Goal: Task Accomplishment & Management: Use online tool/utility

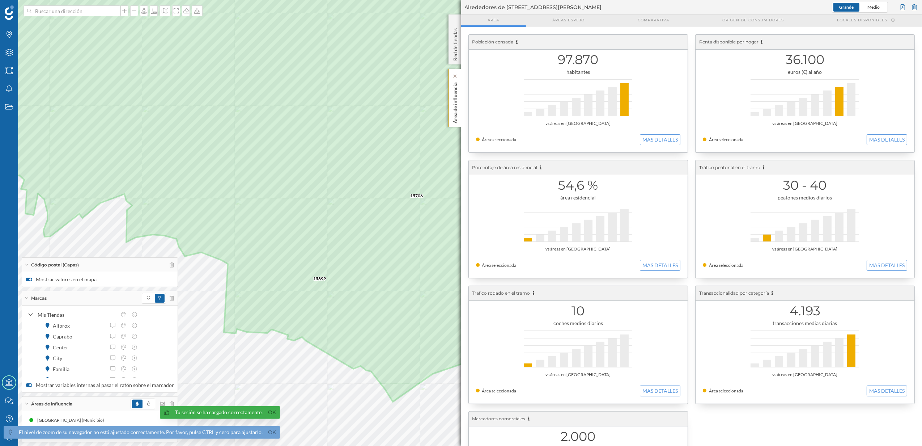
click at [459, 117] on div "Área de influencia" at bounding box center [455, 98] width 13 height 58
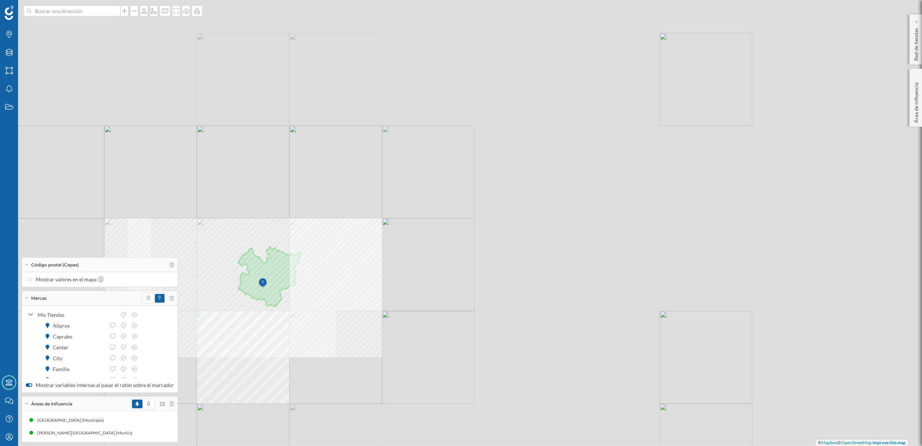
click at [412, 297] on div "© Mapbox © OpenStreetMap Improve this map" at bounding box center [461, 223] width 922 height 446
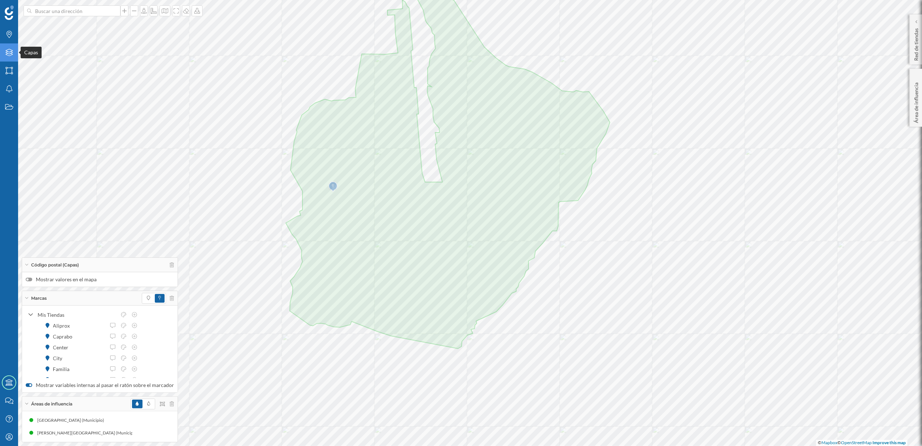
click at [5, 52] on icon "Capas" at bounding box center [9, 52] width 9 height 7
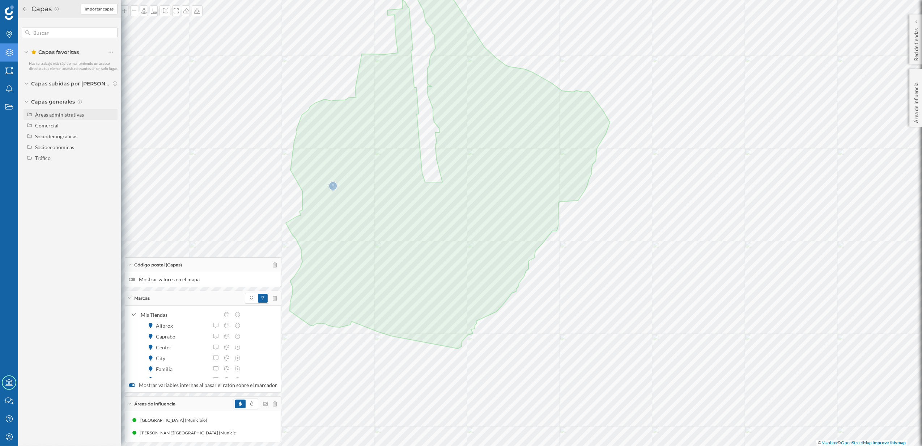
click at [50, 111] on div "Áreas administrativas" at bounding box center [75, 115] width 80 height 8
click at [114, 170] on input "Sección censal" at bounding box center [112, 168] width 5 height 5
radio input "true"
click at [183, 14] on div at bounding box center [186, 10] width 8 height 11
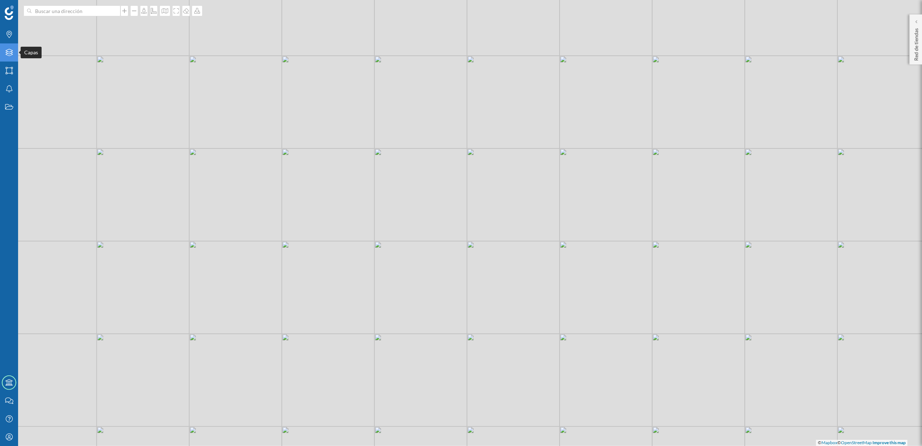
click at [3, 54] on div "Capas" at bounding box center [9, 52] width 18 height 18
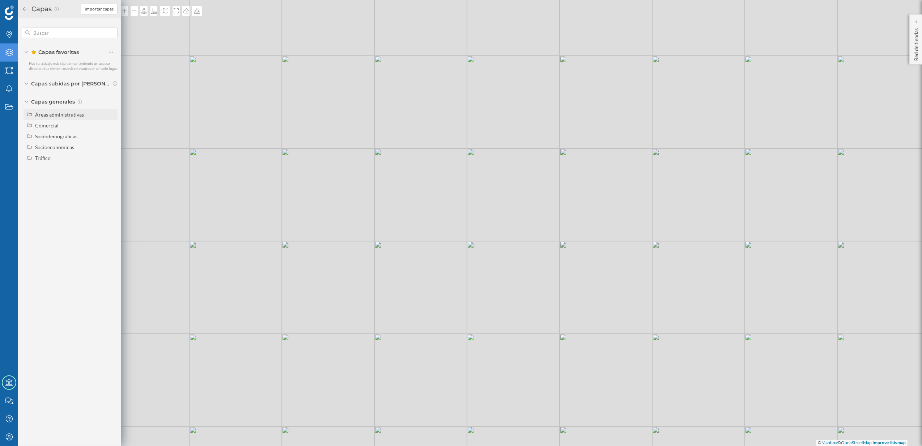
click at [63, 115] on div "Áreas administrativas" at bounding box center [59, 114] width 49 height 6
click at [116, 168] on label "Sección censal" at bounding box center [75, 168] width 83 height 11
click at [115, 168] on input "Sección censal" at bounding box center [112, 168] width 5 height 5
radio input "true"
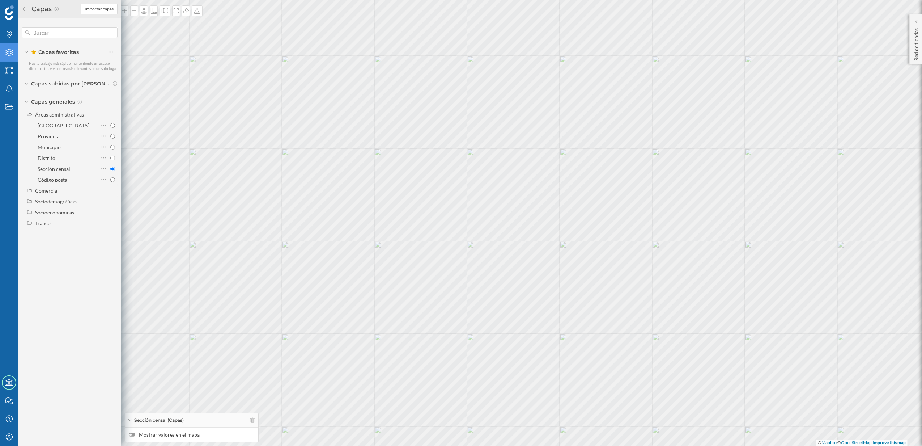
click at [135, 436] on label "Mostrar valores en el mapa" at bounding box center [192, 434] width 126 height 7
click at [0, 0] on input "Mostrar valores en el mapa" at bounding box center [0, 0] width 0 height 0
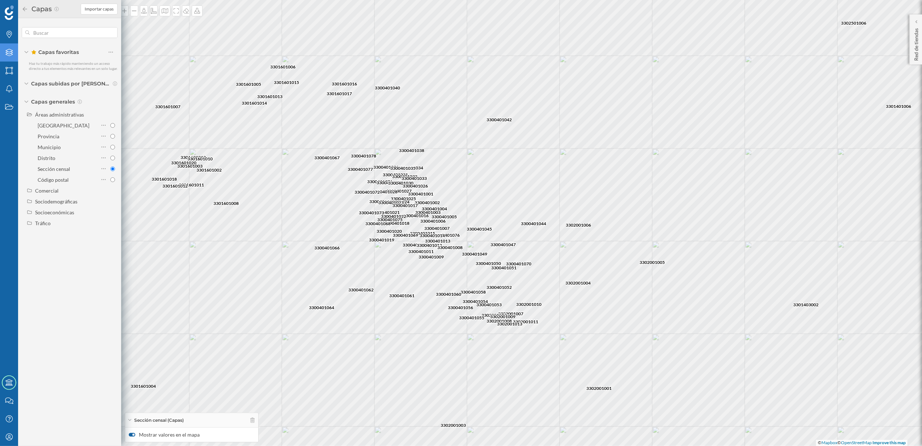
click at [132, 435] on div at bounding box center [132, 435] width 7 height 4
click at [0, 0] on input "Mostrar valores en el mapa" at bounding box center [0, 0] width 0 height 0
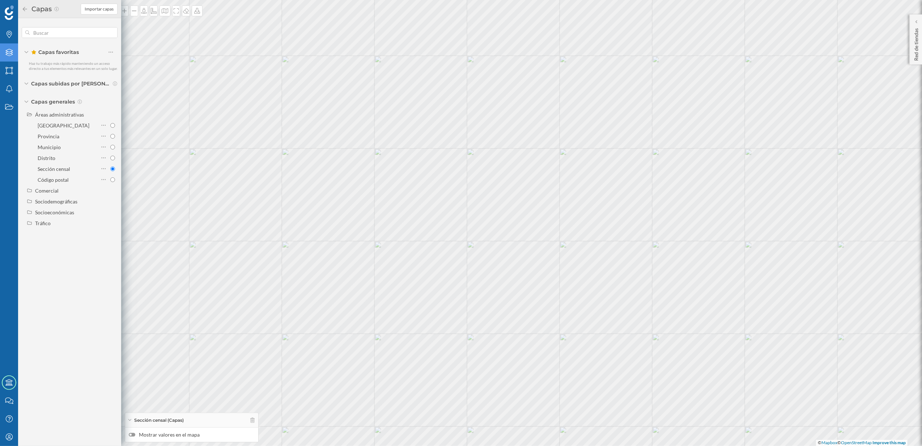
click at [135, 437] on label "Mostrar valores en el mapa" at bounding box center [192, 434] width 126 height 7
click at [0, 0] on input "Mostrar valores en el mapa" at bounding box center [0, 0] width 0 height 0
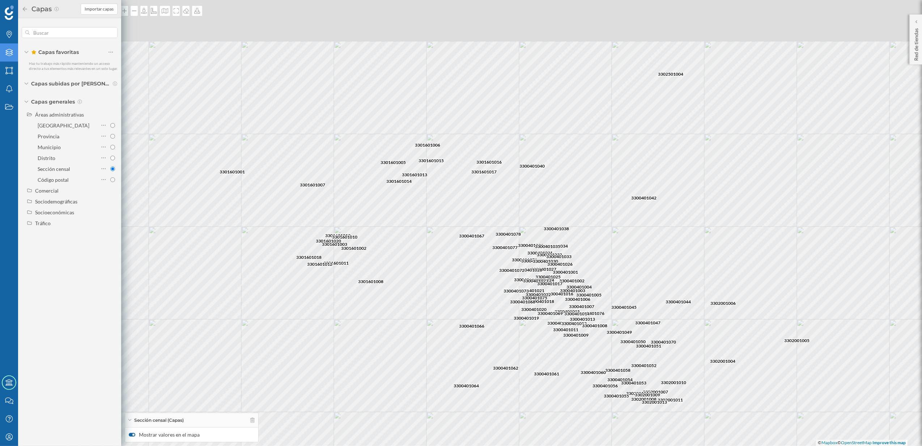
drag, startPoint x: 339, startPoint y: 318, endPoint x: 484, endPoint y: 396, distance: 164.8
click at [484, 396] on div "3300401042 3300401047 3302001005 3302001004 3302001006 3300401070 3300401045 33…" at bounding box center [461, 223] width 922 height 446
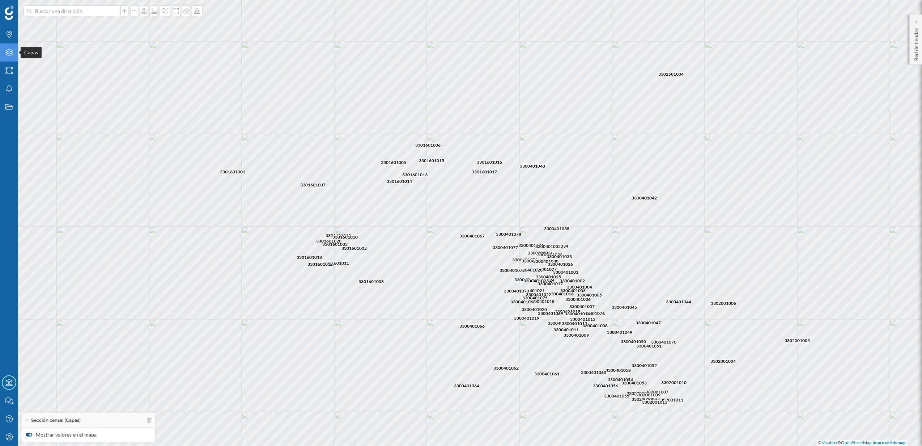
click at [9, 53] on icon "Capas" at bounding box center [9, 52] width 9 height 7
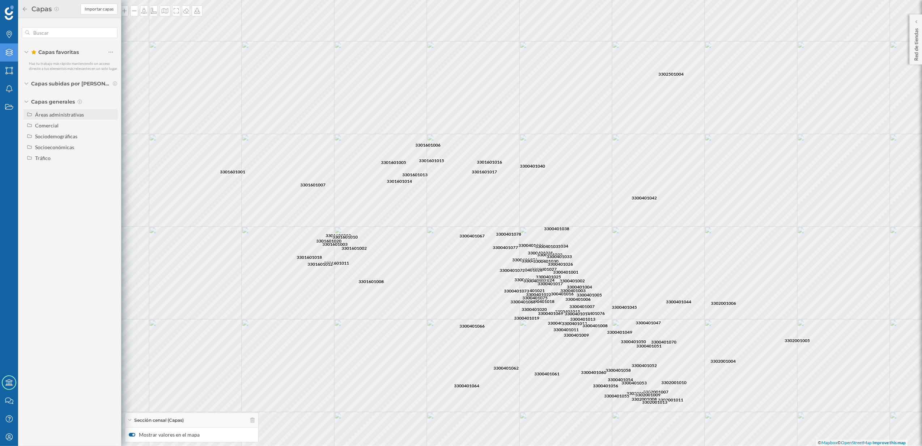
click at [68, 111] on div "Áreas administrativas" at bounding box center [75, 115] width 80 height 8
click at [115, 160] on input "Distrito" at bounding box center [112, 158] width 5 height 5
radio input "true"
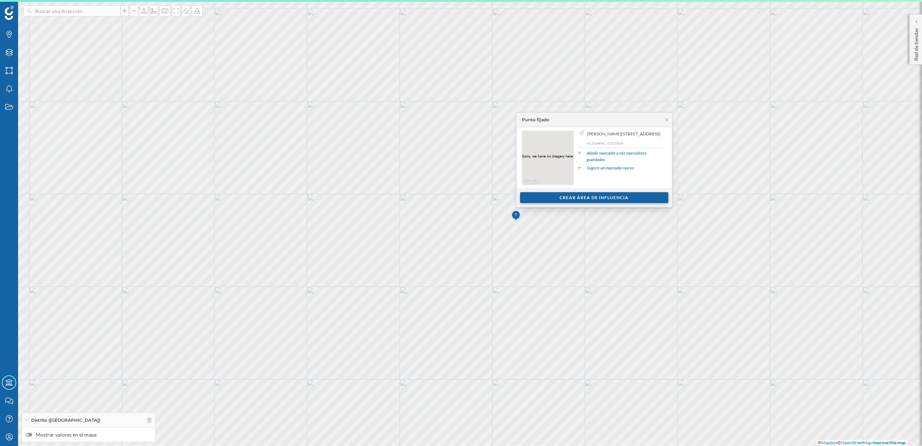
click at [565, 200] on div "Crear área de influencia" at bounding box center [594, 197] width 148 height 11
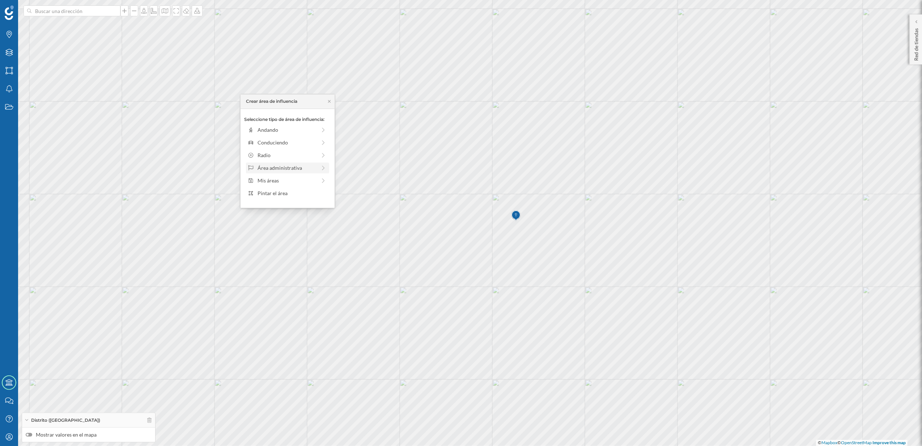
click at [284, 171] on div "Área administrativa" at bounding box center [287, 168] width 59 height 8
click at [275, 156] on div "Municipio" at bounding box center [293, 155] width 71 height 8
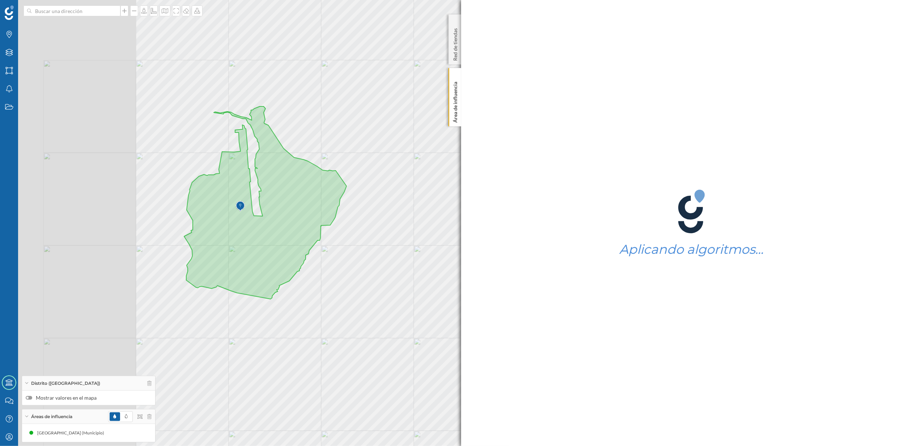
drag, startPoint x: 264, startPoint y: 247, endPoint x: 415, endPoint y: 263, distance: 151.7
click at [415, 263] on div "© Mapbox © OpenStreetMap Improve this map" at bounding box center [461, 223] width 922 height 446
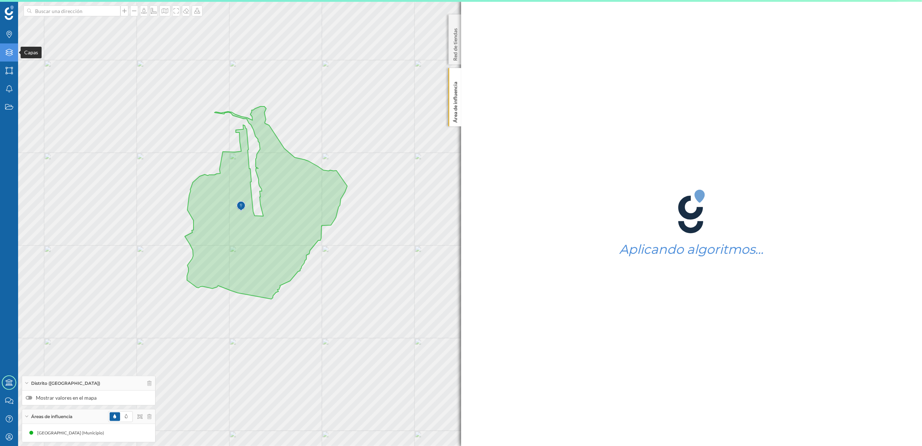
click at [9, 55] on icon "Capas" at bounding box center [9, 52] width 9 height 7
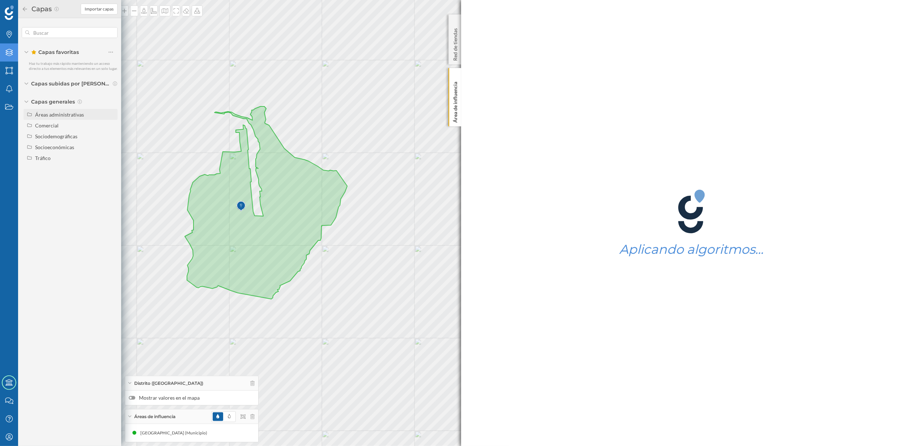
click at [64, 113] on div "Áreas administrativas" at bounding box center [59, 114] width 49 height 6
click at [68, 159] on div "Distrito" at bounding box center [67, 158] width 59 height 8
click at [110, 159] on input "Distrito" at bounding box center [112, 158] width 5 height 5
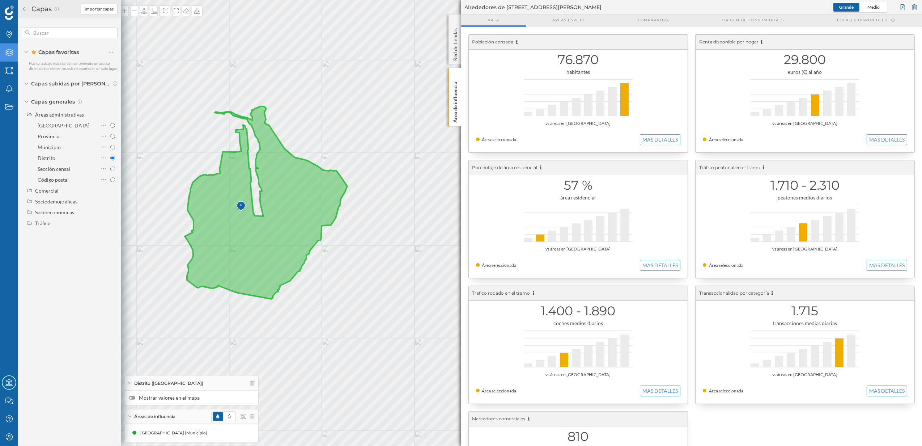
radio input "true"
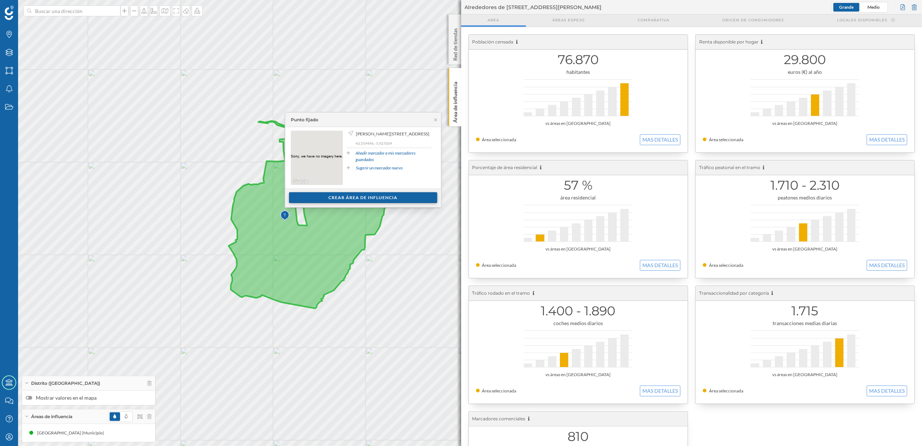
click at [352, 200] on div "Crear área de influencia" at bounding box center [363, 197] width 148 height 11
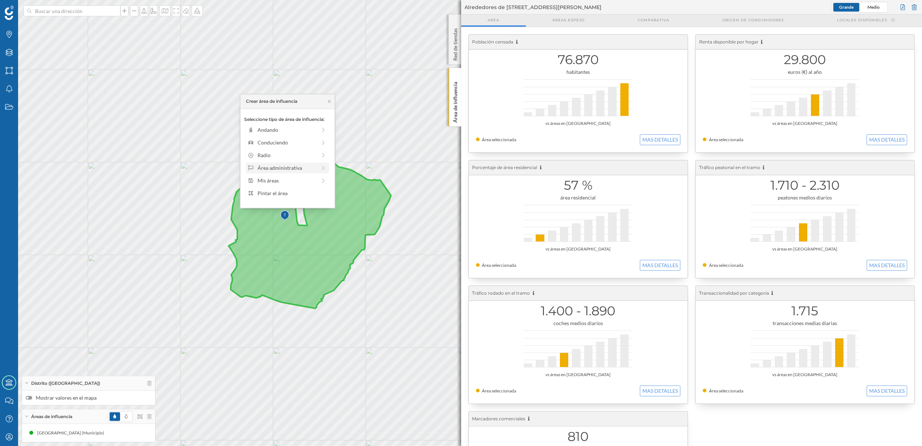
click at [283, 169] on div "Área administrativa" at bounding box center [287, 168] width 59 height 8
click at [276, 153] on div "Municipio" at bounding box center [293, 155] width 71 height 8
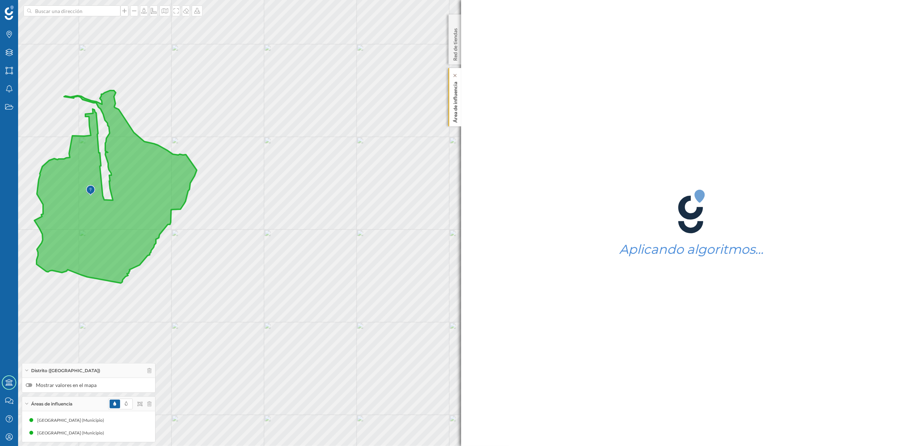
click at [457, 117] on p "Área de influencia" at bounding box center [454, 101] width 7 height 44
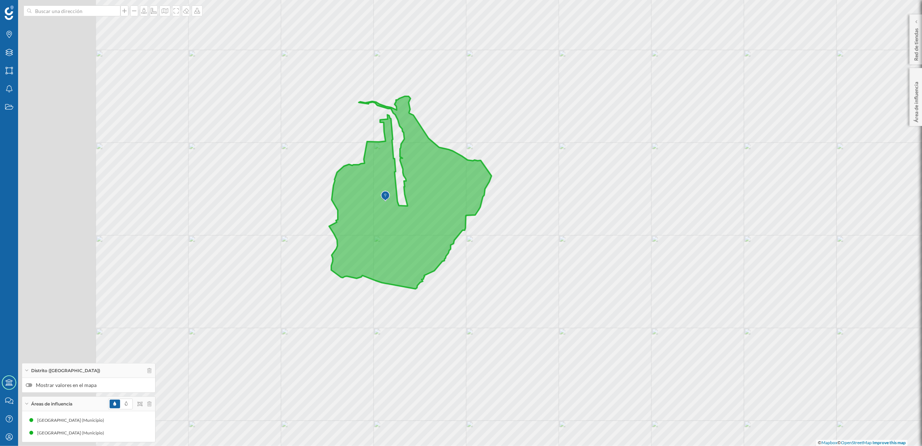
drag, startPoint x: 235, startPoint y: 253, endPoint x: 530, endPoint y: 258, distance: 294.9
click at [530, 258] on div "© Mapbox © OpenStreetMap Improve this map" at bounding box center [461, 223] width 922 height 446
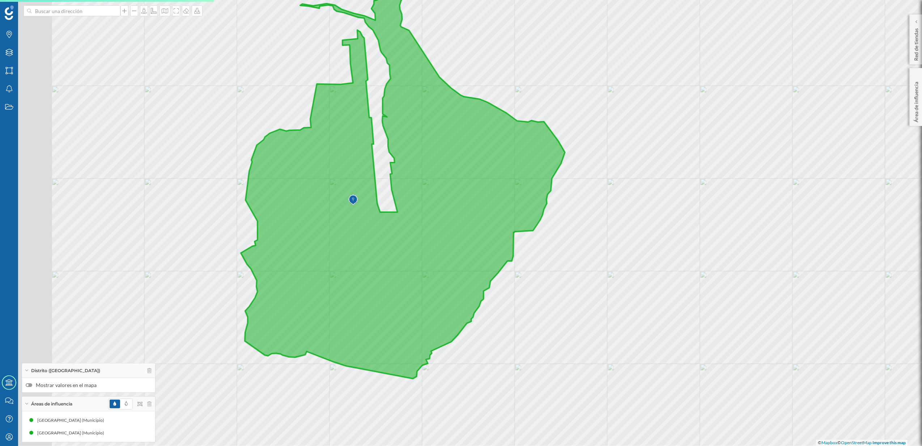
drag, startPoint x: 461, startPoint y: 289, endPoint x: 516, endPoint y: 330, distance: 68.4
click at [516, 330] on div "© Mapbox © OpenStreetMap Improve this map" at bounding box center [461, 223] width 922 height 446
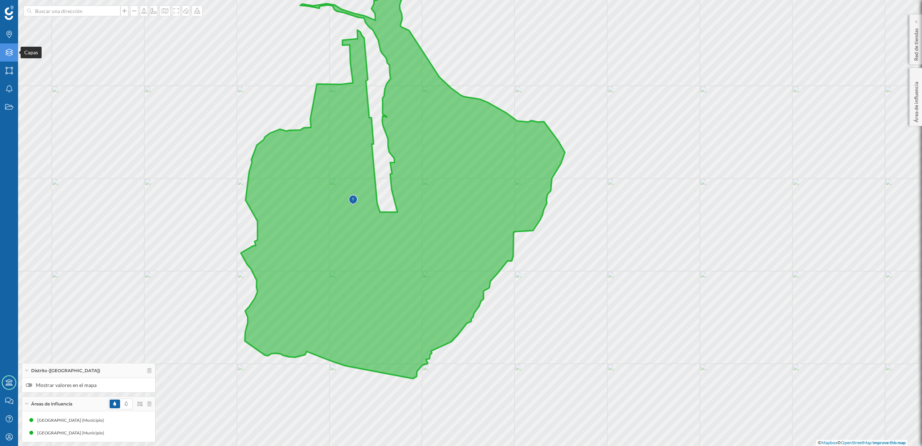
click at [8, 51] on icon "Capas" at bounding box center [9, 52] width 9 height 7
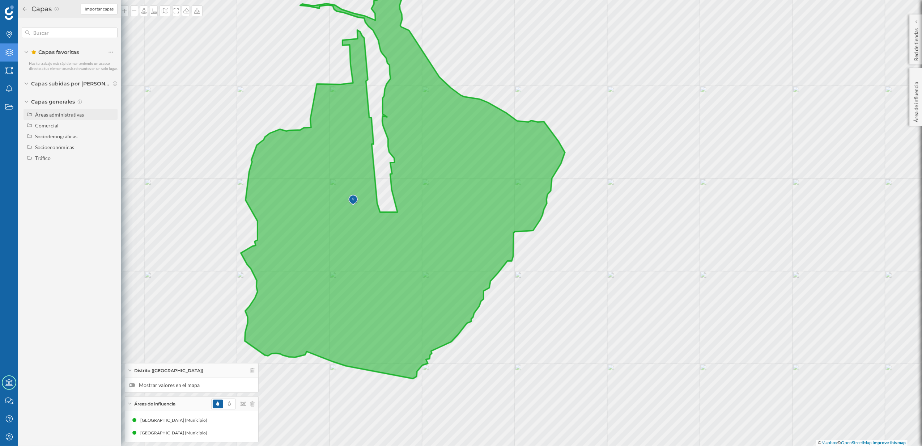
click at [46, 114] on div "Áreas administrativas" at bounding box center [59, 114] width 49 height 6
click at [115, 170] on input "Sección censal" at bounding box center [112, 168] width 5 height 5
radio input "true"
click at [131, 384] on div at bounding box center [131, 385] width 2 height 2
click at [0, 0] on input "Mostrar valores en el mapa" at bounding box center [0, 0] width 0 height 0
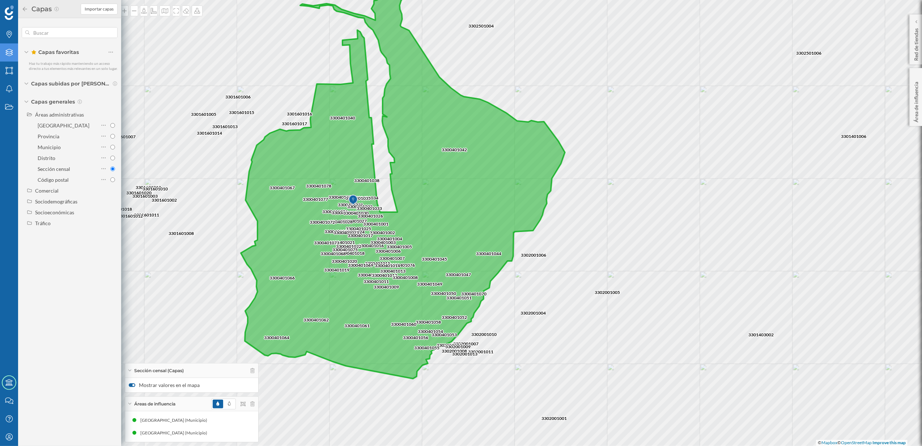
click at [131, 385] on div at bounding box center [132, 385] width 7 height 4
click at [0, 0] on input "Mostrar valores en el mapa" at bounding box center [0, 0] width 0 height 0
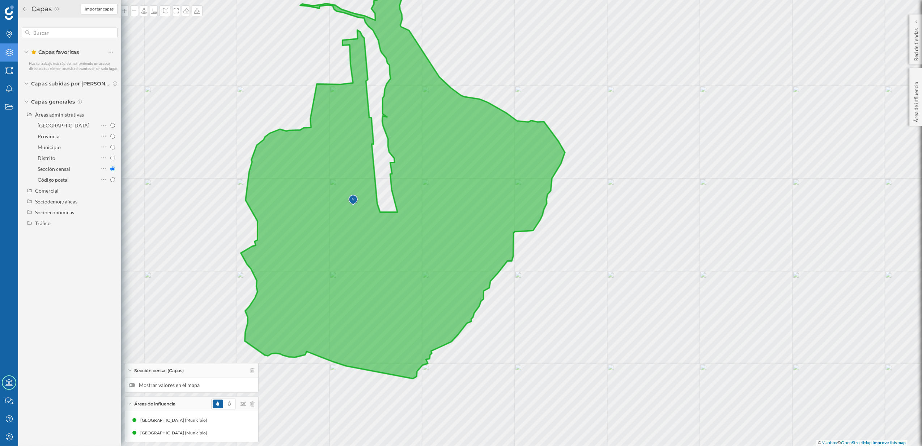
click at [135, 385] on div at bounding box center [132, 385] width 7 height 4
click at [0, 0] on input "Mostrar valores en el mapa" at bounding box center [0, 0] width 0 height 0
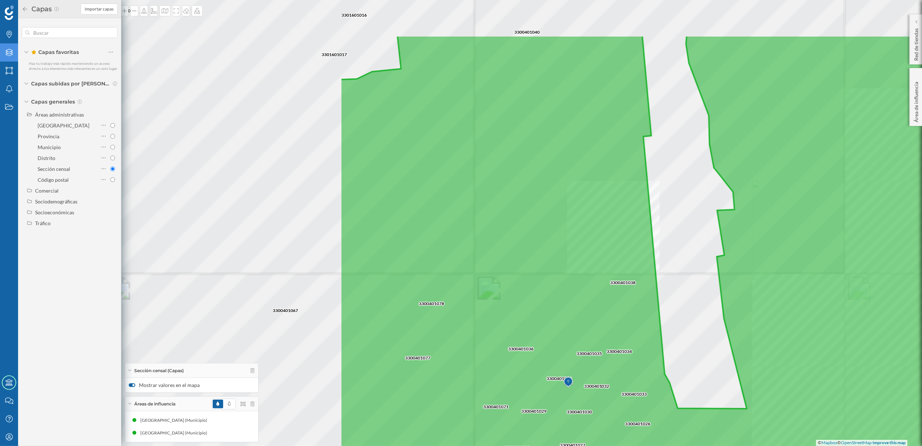
drag, startPoint x: 391, startPoint y: 192, endPoint x: 825, endPoint y: 273, distance: 441.2
click at [825, 273] on icon at bounding box center [879, 304] width 1076 height 536
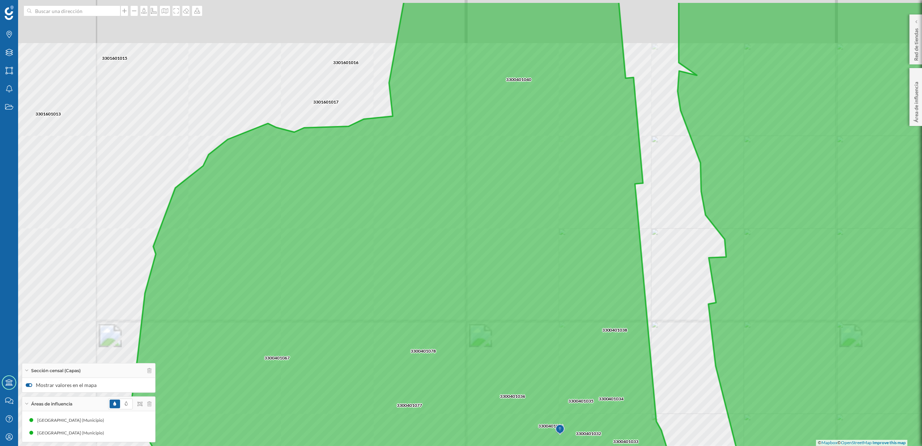
drag, startPoint x: 592, startPoint y: 203, endPoint x: 573, endPoint y: 300, distance: 98.0
click at [573, 300] on icon at bounding box center [569, 270] width 876 height 536
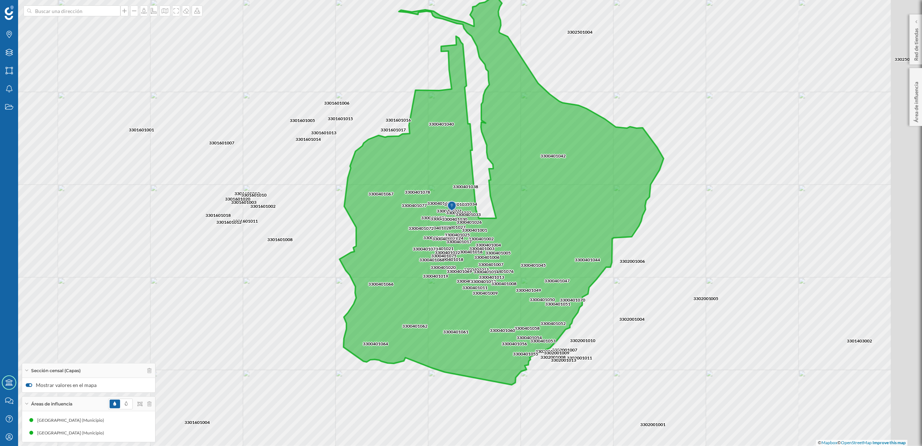
drag, startPoint x: 592, startPoint y: 208, endPoint x: 502, endPoint y: 171, distance: 96.4
click at [502, 171] on icon at bounding box center [502, 192] width 324 height 386
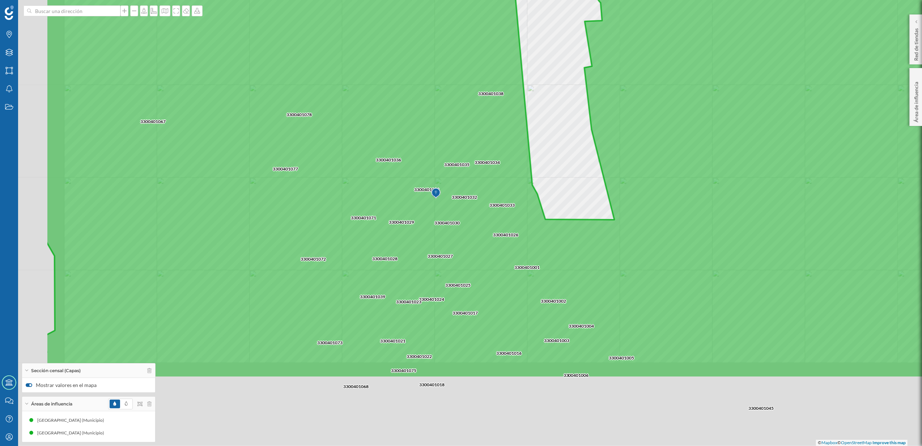
drag, startPoint x: 501, startPoint y: 246, endPoint x: 640, endPoint y: 132, distance: 180.2
click at [640, 132] on icon at bounding box center [601, 109] width 1108 height 536
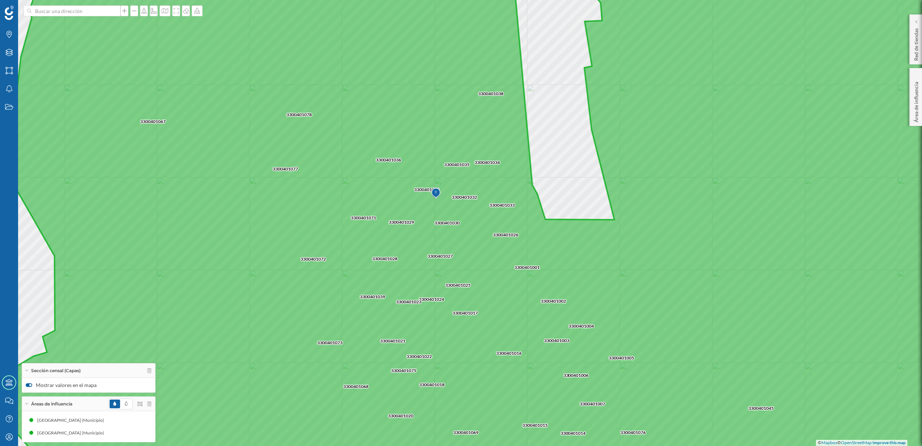
click at [26, 386] on div at bounding box center [29, 385] width 7 height 4
click at [0, 0] on input "Mostrar valores en el mapa" at bounding box center [0, 0] width 0 height 0
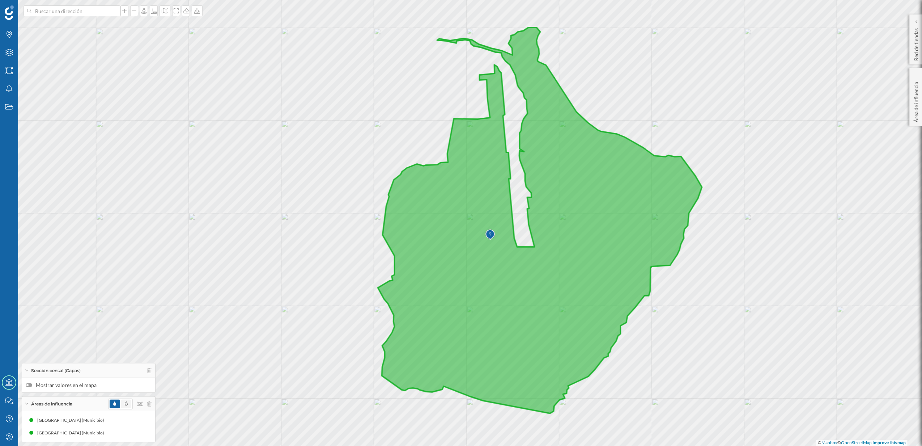
click at [128, 402] on span at bounding box center [126, 403] width 10 height 9
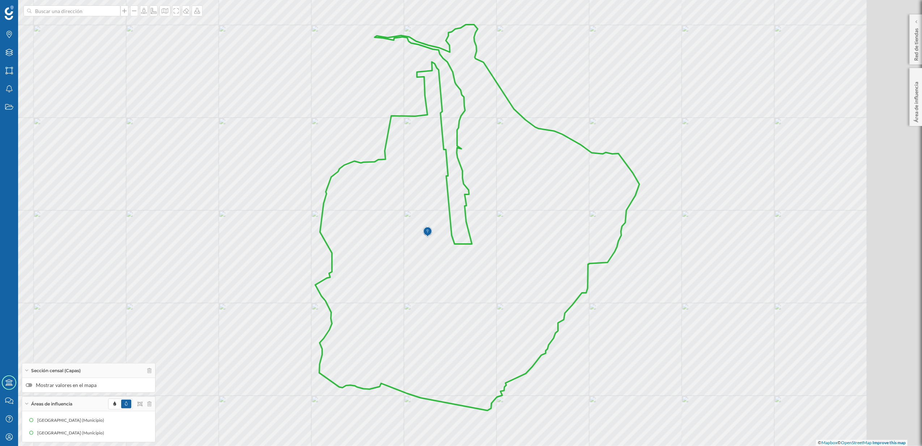
drag, startPoint x: 672, startPoint y: 330, endPoint x: 601, endPoint y: 326, distance: 71.4
click at [601, 326] on div "© Mapbox © OpenStreetMap Improve this map" at bounding box center [461, 223] width 922 height 446
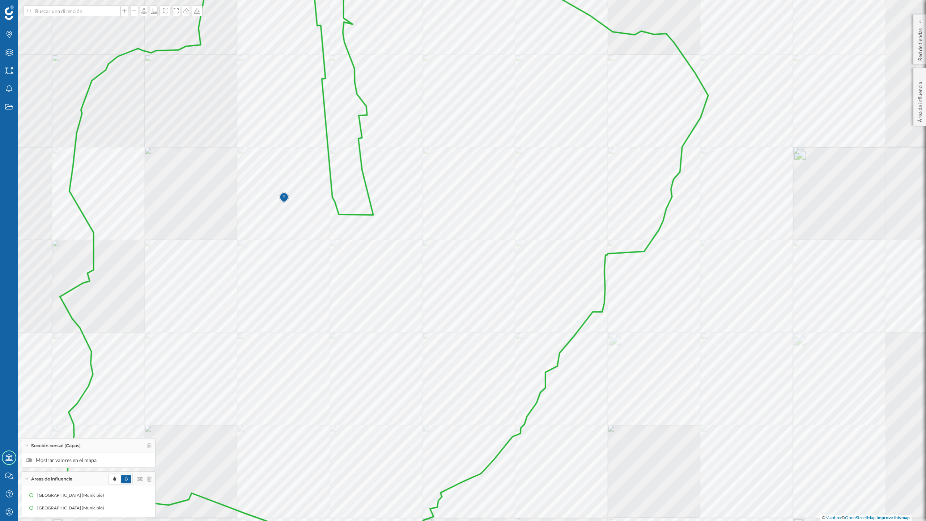
drag, startPoint x: 630, startPoint y: 378, endPoint x: 772, endPoint y: 449, distance: 158.4
click at [772, 445] on div "© Mapbox © OpenStreetMap Improve this map" at bounding box center [463, 260] width 926 height 521
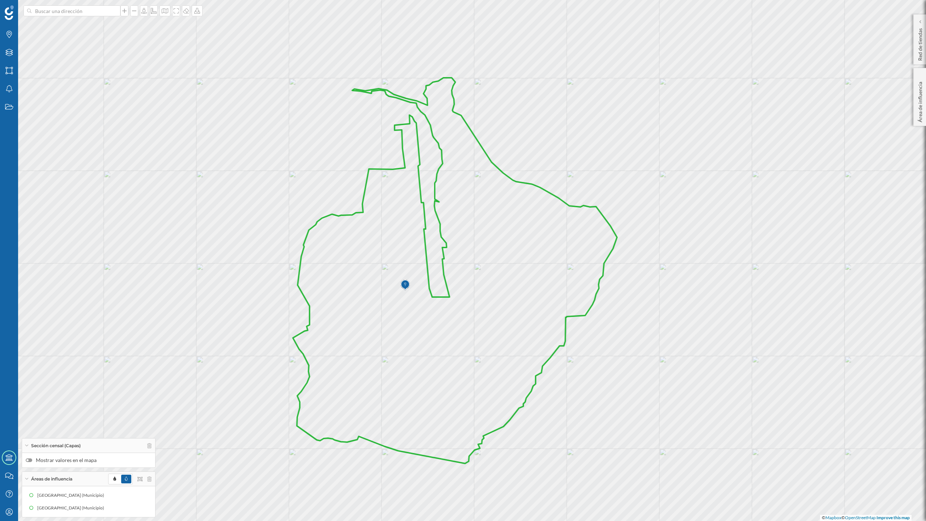
drag, startPoint x: 763, startPoint y: 440, endPoint x: 596, endPoint y: 386, distance: 175.4
click at [596, 386] on div "© Mapbox © OpenStreetMap Improve this map" at bounding box center [463, 260] width 926 height 521
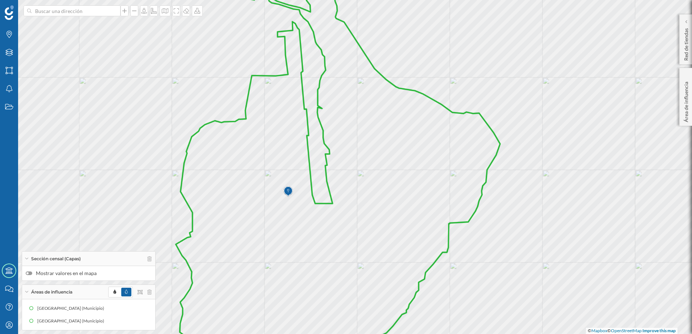
drag, startPoint x: 919, startPoint y: 1, endPoint x: 625, endPoint y: 290, distance: 411.6
click at [625, 290] on div "© Mapbox © OpenStreetMap Improve this map" at bounding box center [346, 167] width 692 height 334
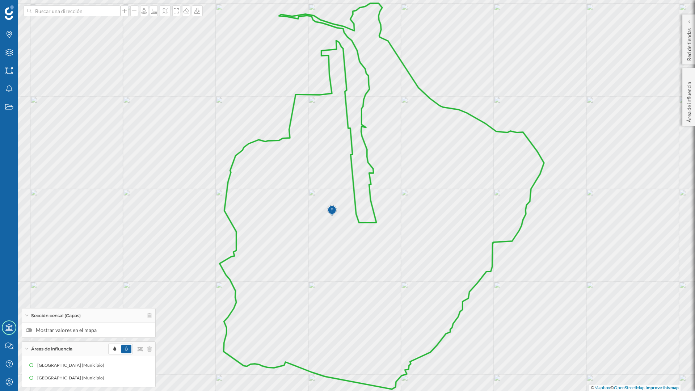
drag, startPoint x: 610, startPoint y: 302, endPoint x: 653, endPoint y: 293, distance: 43.7
click at [653, 293] on div "© Mapbox © OpenStreetMap Improve this map" at bounding box center [347, 195] width 695 height 391
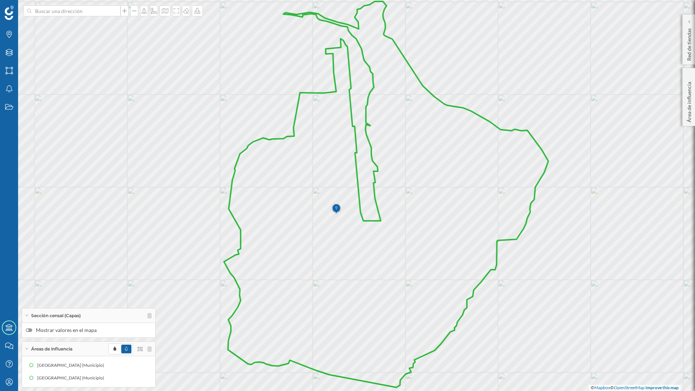
drag, startPoint x: 653, startPoint y: 293, endPoint x: 657, endPoint y: 291, distance: 4.4
click at [657, 291] on div "© Mapbox © OpenStreetMap Improve this map" at bounding box center [347, 195] width 695 height 391
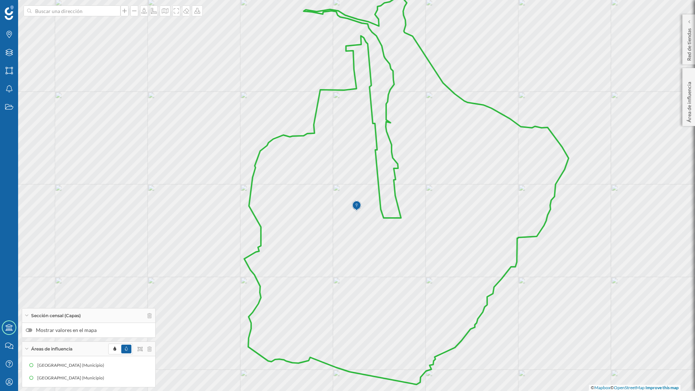
drag, startPoint x: 645, startPoint y: 308, endPoint x: 666, endPoint y: 305, distance: 20.5
click at [666, 305] on div "© Mapbox © OpenStreetMap Improve this map" at bounding box center [347, 195] width 695 height 391
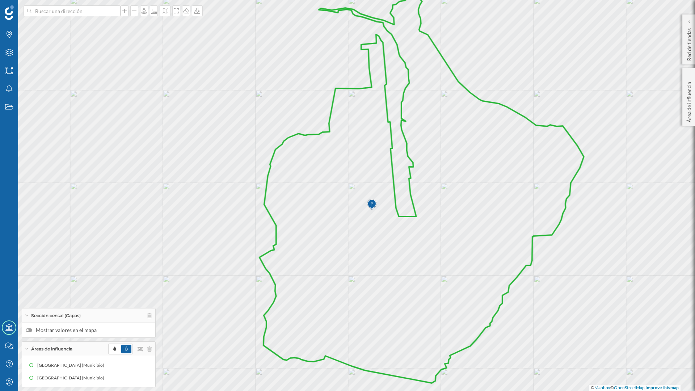
drag, startPoint x: 647, startPoint y: 313, endPoint x: 664, endPoint y: 311, distance: 17.1
click at [664, 311] on div "© Mapbox © OpenStreetMap Improve this map" at bounding box center [347, 195] width 695 height 391
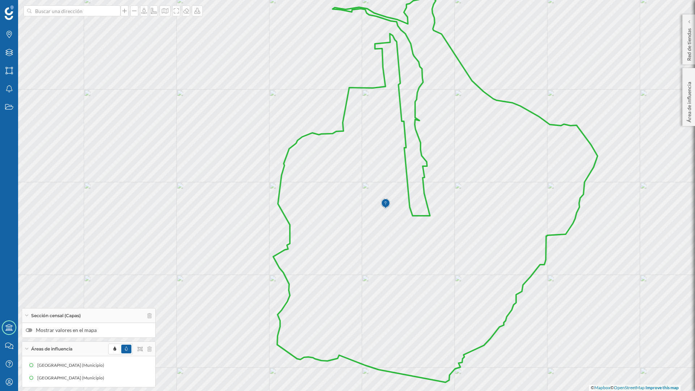
drag, startPoint x: 644, startPoint y: 315, endPoint x: 659, endPoint y: 314, distance: 14.8
click at [659, 314] on div "© Mapbox © OpenStreetMap Improve this map" at bounding box center [347, 195] width 695 height 391
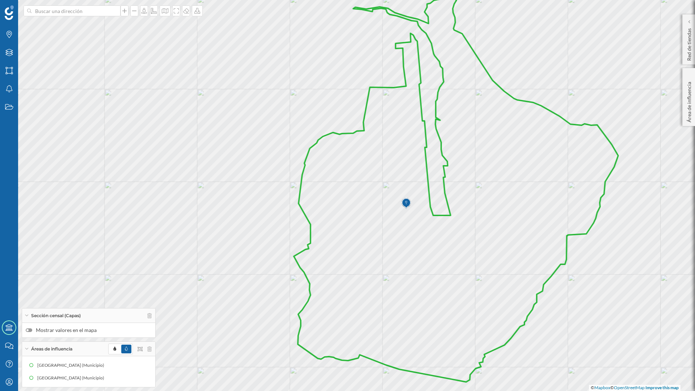
drag, startPoint x: 622, startPoint y: 314, endPoint x: 640, endPoint y: 314, distance: 18.5
click at [640, 314] on div "© Mapbox © OpenStreetMap Improve this map" at bounding box center [347, 195] width 695 height 391
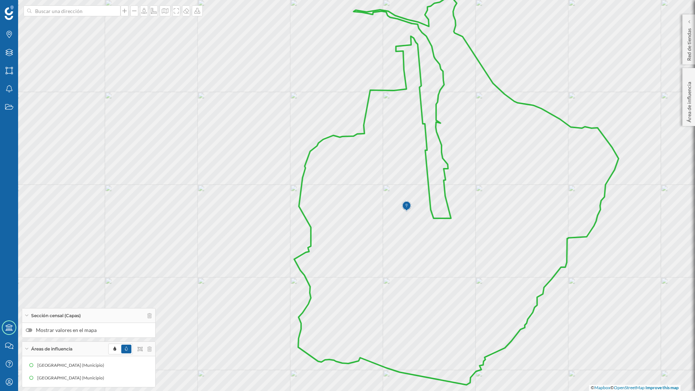
click at [637, 309] on div "© Mapbox © OpenStreetMap Improve this map" at bounding box center [347, 195] width 695 height 391
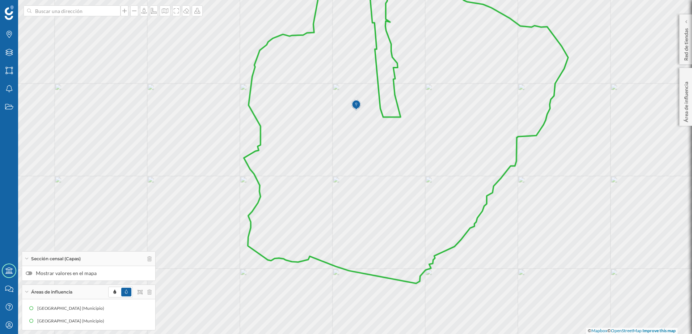
drag, startPoint x: 475, startPoint y: 241, endPoint x: 425, endPoint y: 165, distance: 90.7
click at [425, 165] on icon at bounding box center [406, 91] width 324 height 386
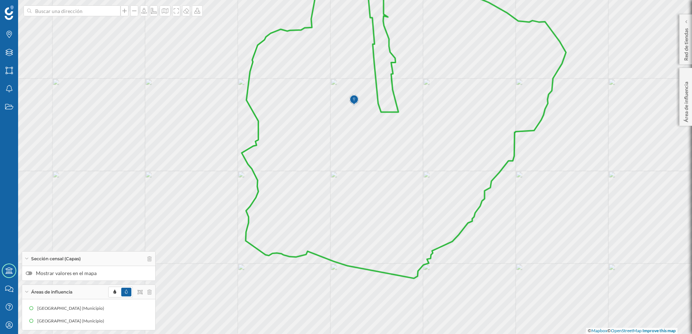
click at [31, 271] on label "Mostrar valores en el mapa" at bounding box center [89, 273] width 126 height 7
click at [0, 0] on input "Mostrar valores en el mapa" at bounding box center [0, 0] width 0 height 0
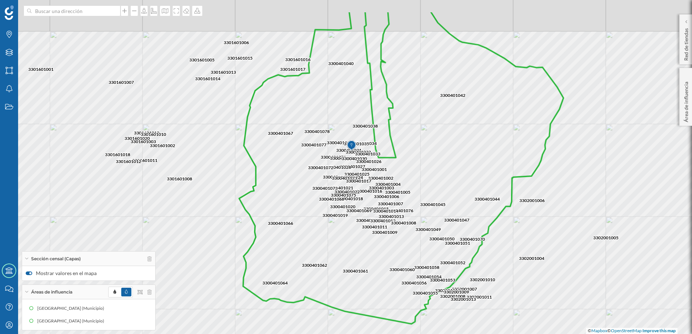
drag, startPoint x: 389, startPoint y: 123, endPoint x: 366, endPoint y: 225, distance: 104.3
click at [366, 225] on div "3300401026 3300401006 3300401007 3300401032 3300401078 3300401025 3300401021 33…" at bounding box center [346, 167] width 692 height 334
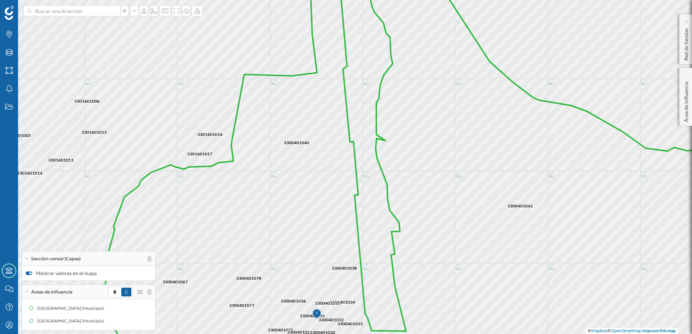
drag, startPoint x: 403, startPoint y: 190, endPoint x: 438, endPoint y: 204, distance: 37.4
click at [438, 204] on icon at bounding box center [421, 181] width 639 height 403
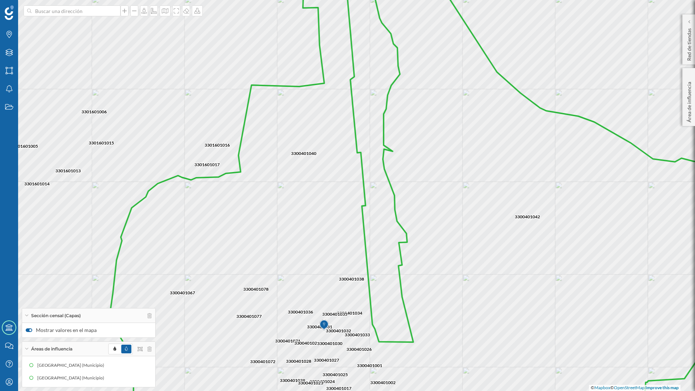
drag, startPoint x: 458, startPoint y: 249, endPoint x: 464, endPoint y: 231, distance: 18.6
click at [464, 231] on icon at bounding box center [428, 177] width 639 height 470
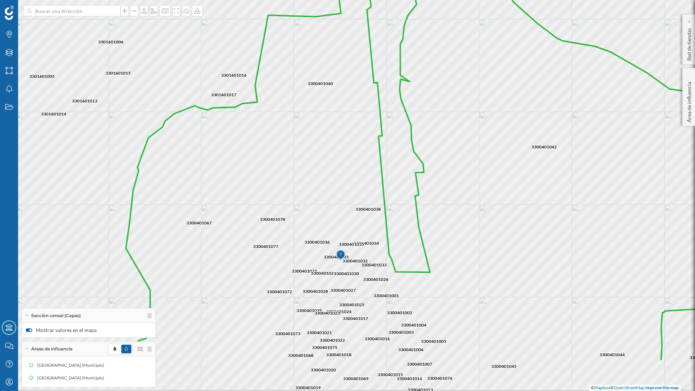
drag, startPoint x: 450, startPoint y: 286, endPoint x: 467, endPoint y: 216, distance: 71.9
click at [467, 216] on icon at bounding box center [440, 125] width 648 height 470
click at [26, 350] on div "Áreas de influencia" at bounding box center [88, 348] width 133 height 14
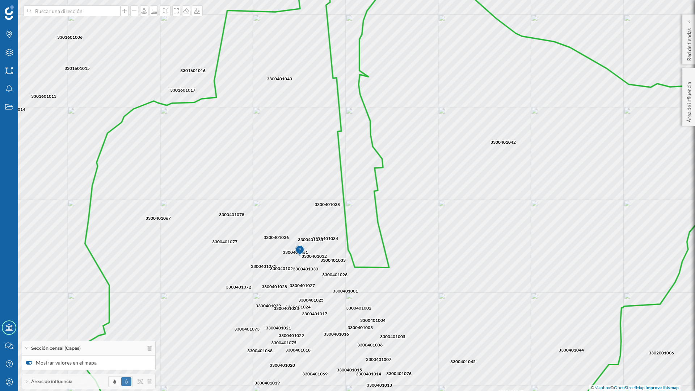
drag, startPoint x: 653, startPoint y: 242, endPoint x: 612, endPoint y: 237, distance: 41.1
click at [612, 237] on icon at bounding box center [400, 191] width 648 height 470
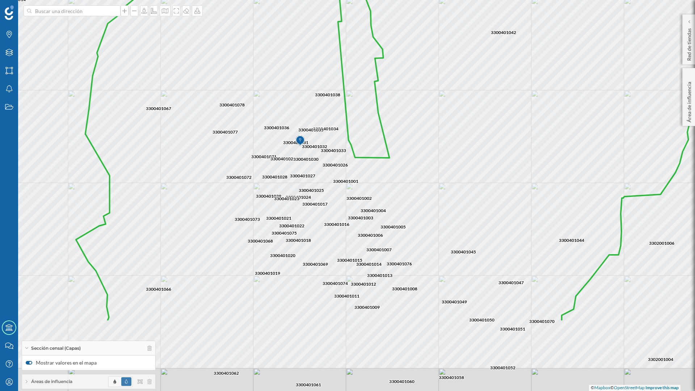
drag, startPoint x: 440, startPoint y: 294, endPoint x: 440, endPoint y: 185, distance: 109.6
click at [440, 185] on icon at bounding box center [400, 86] width 648 height 472
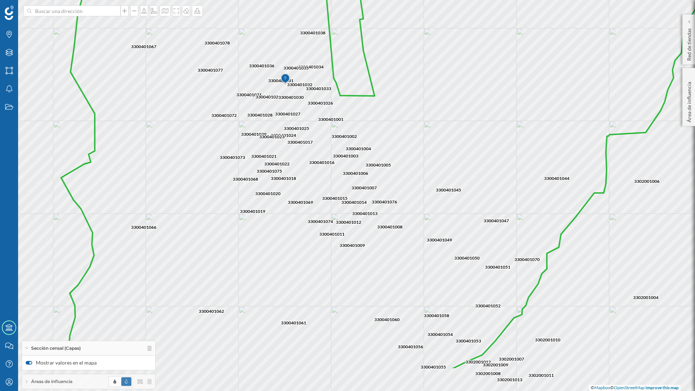
drag, startPoint x: 459, startPoint y: 259, endPoint x: 444, endPoint y: 191, distance: 69.8
click at [444, 191] on icon at bounding box center [385, 133] width 648 height 470
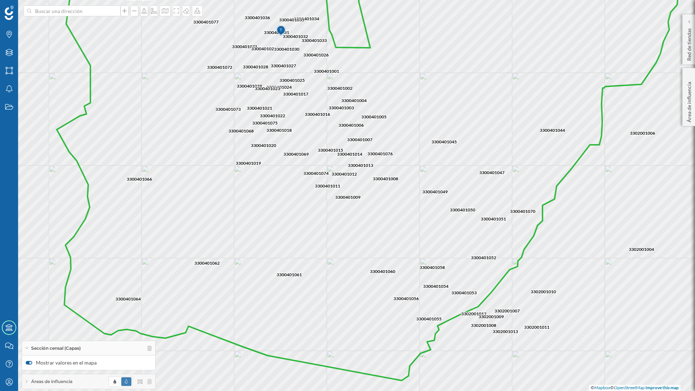
drag, startPoint x: 444, startPoint y: 243, endPoint x: 440, endPoint y: 201, distance: 42.5
click at [440, 201] on icon at bounding box center [381, 149] width 648 height 462
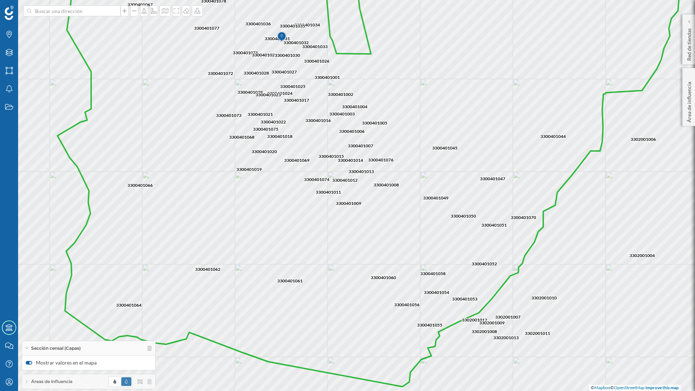
drag, startPoint x: 440, startPoint y: 201, endPoint x: 441, endPoint y: 207, distance: 6.2
click at [441, 207] on icon at bounding box center [375, 176] width 635 height 420
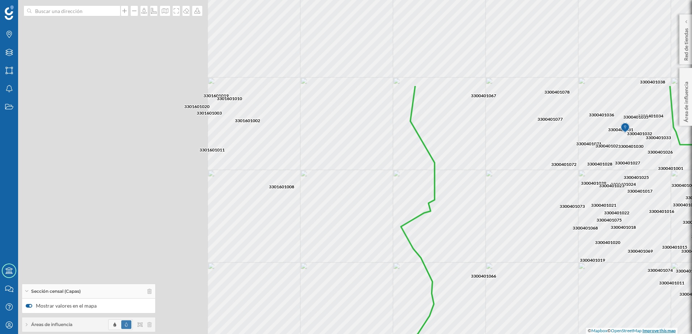
drag, startPoint x: 301, startPoint y: 209, endPoint x: 646, endPoint y: 328, distance: 364.8
click at [646, 328] on div "3300401038 3300401042 3300401036 3300401040 3300401078 3301601006 3300401067 33…" at bounding box center [346, 167] width 692 height 334
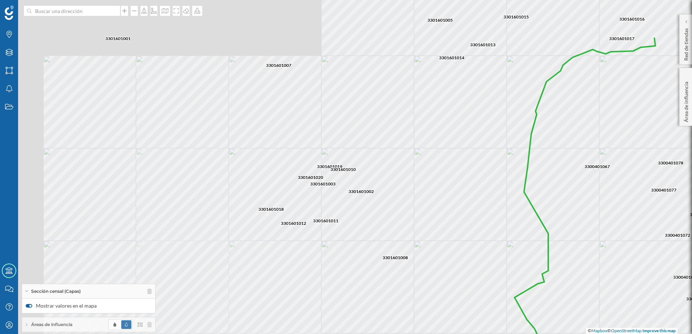
drag, startPoint x: 438, startPoint y: 188, endPoint x: 552, endPoint y: 259, distance: 133.9
click at [552, 259] on icon at bounding box center [694, 238] width 361 height 404
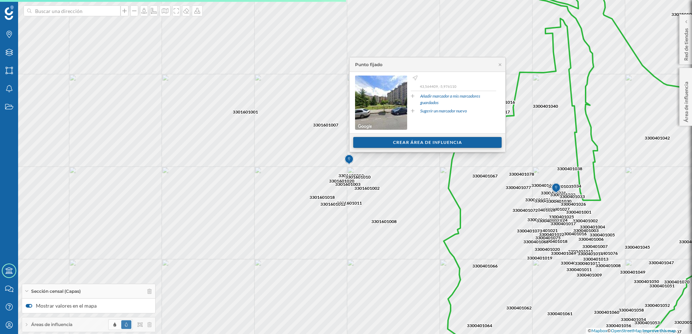
click at [399, 141] on div "Crear área de influencia" at bounding box center [427, 142] width 148 height 11
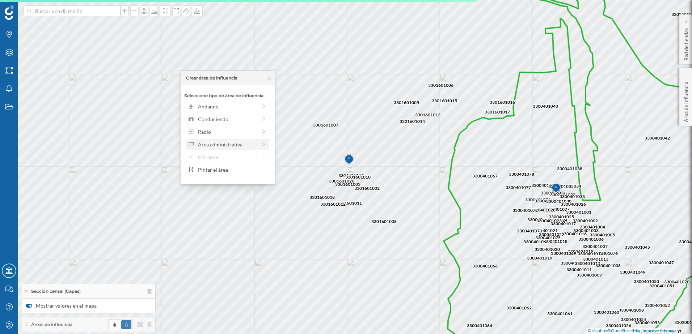
click at [219, 147] on div "Área administrativa" at bounding box center [227, 145] width 59 height 8
click at [213, 133] on div "Municipio" at bounding box center [233, 132] width 71 height 8
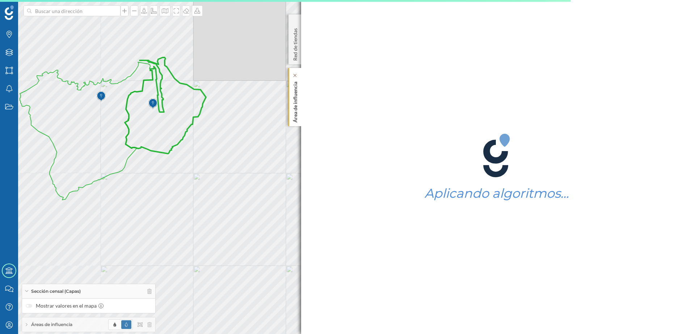
click at [293, 112] on p "Área de influencia" at bounding box center [295, 101] width 7 height 44
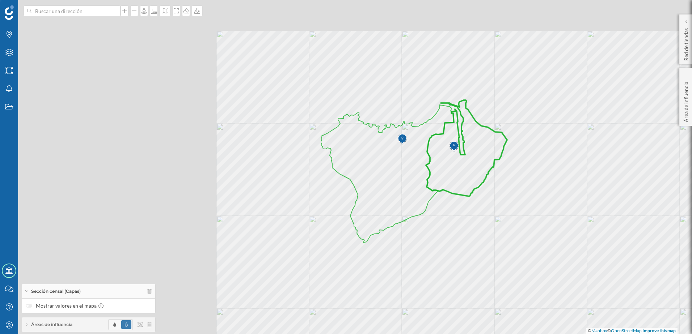
drag, startPoint x: 353, startPoint y: 188, endPoint x: 528, endPoint y: 210, distance: 176.1
click at [528, 210] on div "© Mapbox © OpenStreetMap Improve this map" at bounding box center [346, 167] width 692 height 334
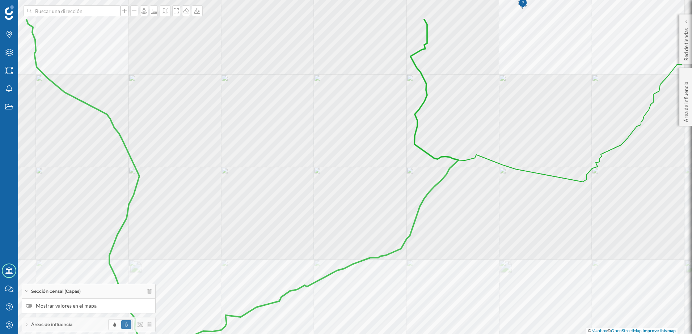
drag, startPoint x: 483, startPoint y: 217, endPoint x: 496, endPoint y: 276, distance: 60.3
click at [496, 276] on div "© Mapbox © OpenStreetMap Improve this map" at bounding box center [346, 167] width 692 height 334
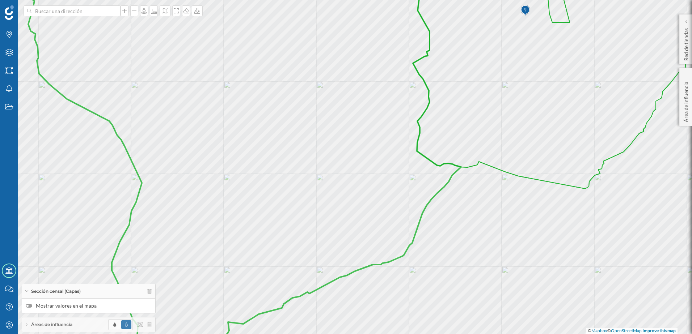
click at [33, 307] on label "Mostrar valores en el mapa" at bounding box center [89, 305] width 126 height 7
click at [0, 0] on input "Mostrar valores en el mapa" at bounding box center [0, 0] width 0 height 0
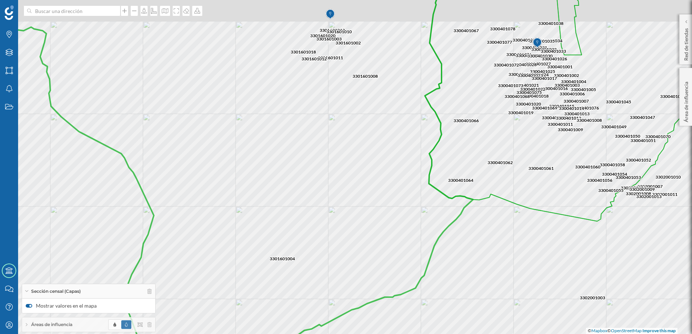
drag, startPoint x: 539, startPoint y: 266, endPoint x: 551, endPoint y: 299, distance: 35.0
click at [551, 299] on div "3301601004 3301601008 3301601018 3301601001 3303001001 3301601011 3301601019 33…" at bounding box center [346, 167] width 692 height 334
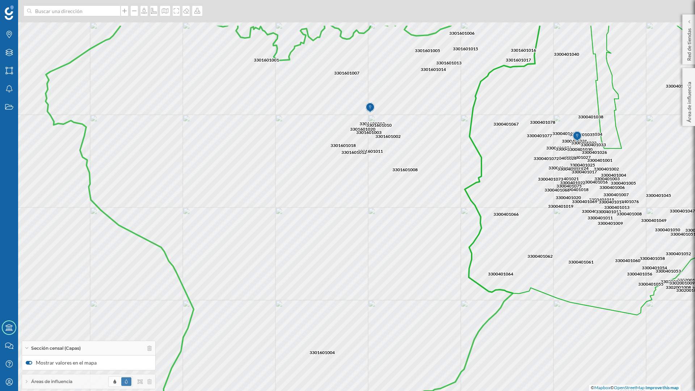
drag, startPoint x: 528, startPoint y: 271, endPoint x: 567, endPoint y: 336, distance: 75.3
click at [567, 336] on div "3301601004 3301601008 3301601018 3301601001 3303001001 3301601011 3301601019 33…" at bounding box center [347, 195] width 695 height 391
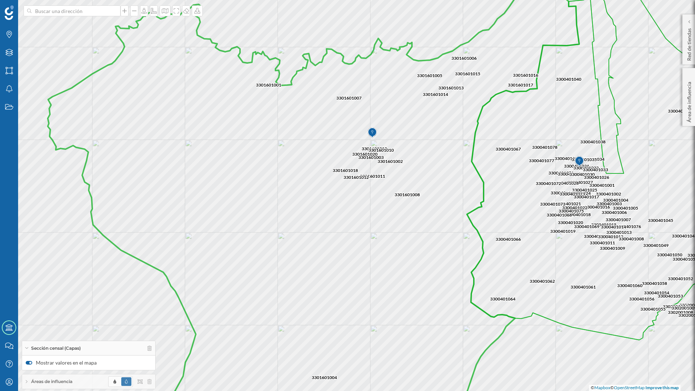
drag, startPoint x: 568, startPoint y: 333, endPoint x: 570, endPoint y: 358, distance: 25.1
click at [570, 358] on div "3301601004 3301601008 3301601018 3301601001 3303001001 3301601011 3301601019 33…" at bounding box center [347, 195] width 695 height 391
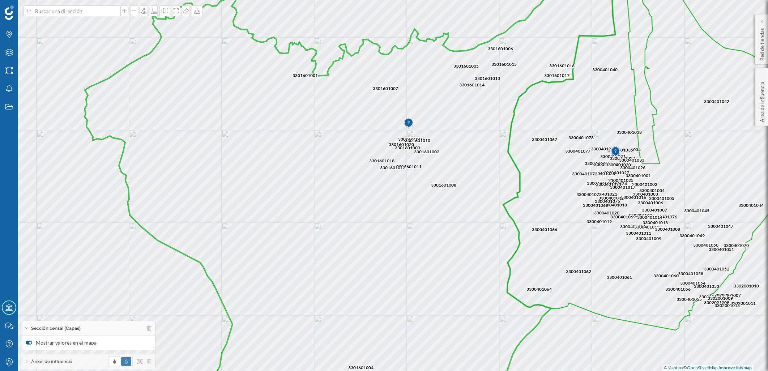
drag, startPoint x: 684, startPoint y: 0, endPoint x: 628, endPoint y: 330, distance: 334.4
click at [628, 330] on div "3301601004 3301601008 3301601018 3301601001 3303001001 3301601011 3301601019 33…" at bounding box center [384, 185] width 768 height 371
click at [27, 345] on label "Mostrar valores en el mapa" at bounding box center [89, 342] width 126 height 7
click at [0, 0] on input "Mostrar valores en el mapa" at bounding box center [0, 0] width 0 height 0
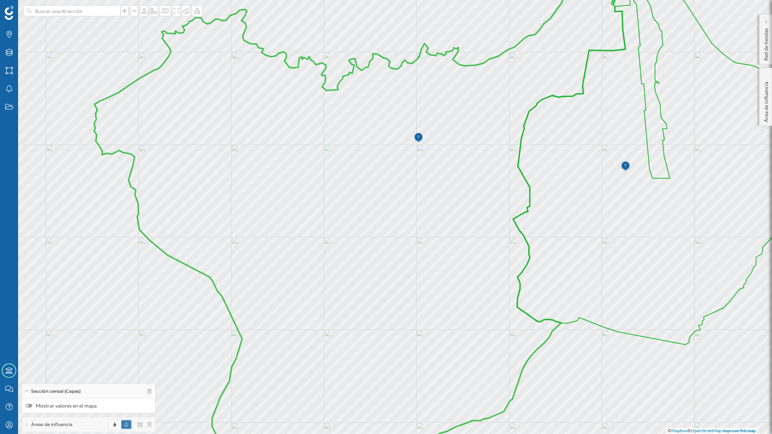
drag, startPoint x: 615, startPoint y: 375, endPoint x: 623, endPoint y: 358, distance: 18.3
click at [623, 358] on div "© Mapbox © OpenStreetMap Improve this map" at bounding box center [386, 217] width 772 height 434
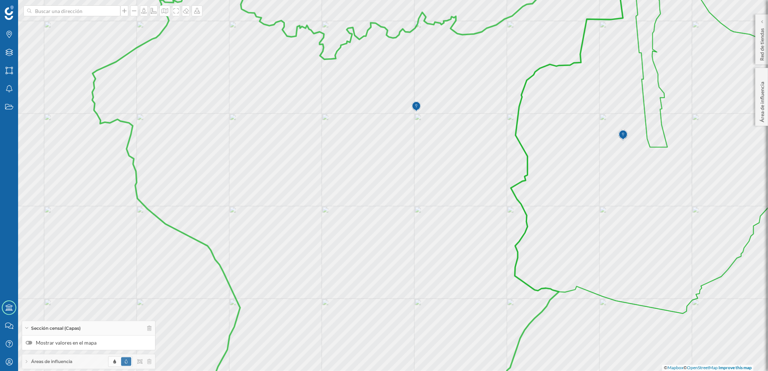
click at [30, 345] on label "Mostrar valores en el mapa" at bounding box center [89, 342] width 126 height 7
click at [0, 0] on input "Mostrar valores en el mapa" at bounding box center [0, 0] width 0 height 0
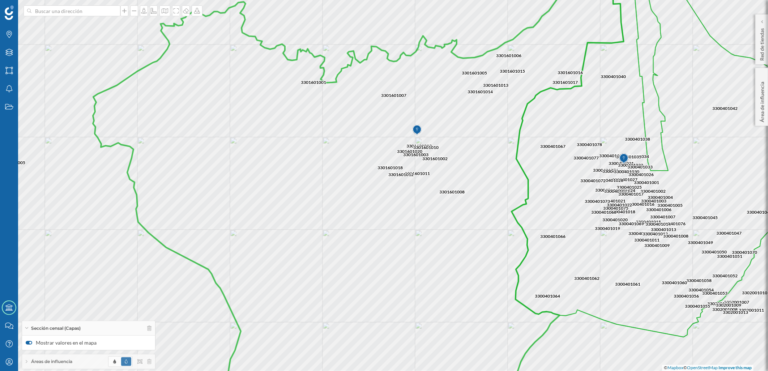
drag, startPoint x: 402, startPoint y: 315, endPoint x: 402, endPoint y: 342, distance: 26.4
click at [402, 342] on icon at bounding box center [358, 209] width 531 height 449
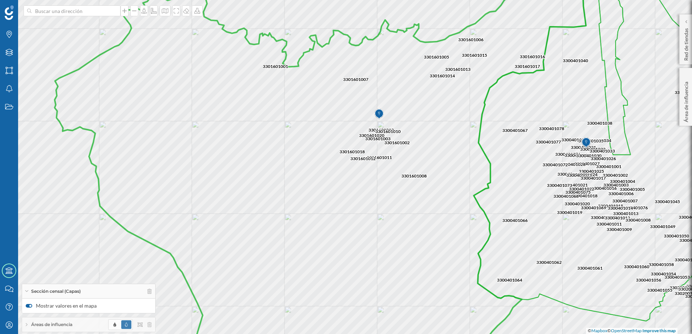
drag, startPoint x: 743, startPoint y: 2, endPoint x: 443, endPoint y: 10, distance: 300.0
click at [443, 10] on div "3301601011 3301601019 3301601018 3301601012 3301601008 3301601003 3301601020 33…" at bounding box center [346, 167] width 692 height 334
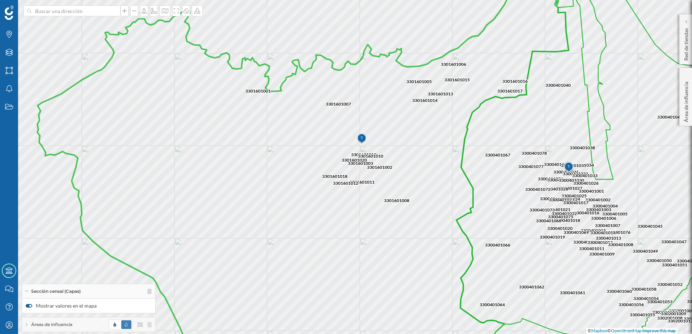
drag, startPoint x: 424, startPoint y: 146, endPoint x: 416, endPoint y: 154, distance: 11.0
click at [416, 154] on icon at bounding box center [302, 192] width 531 height 404
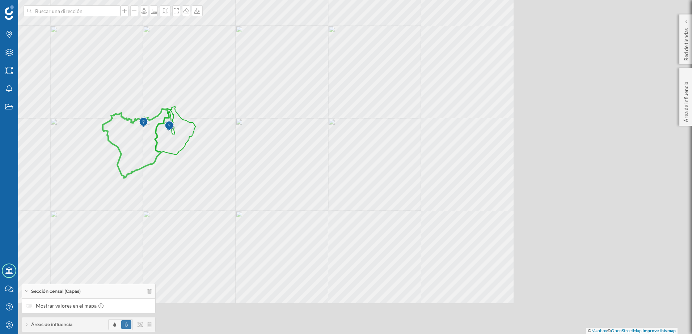
drag, startPoint x: 534, startPoint y: 238, endPoint x: 270, endPoint y: 183, distance: 269.3
click at [270, 183] on div "© Mapbox © OpenStreetMap Improve this map" at bounding box center [346, 167] width 692 height 334
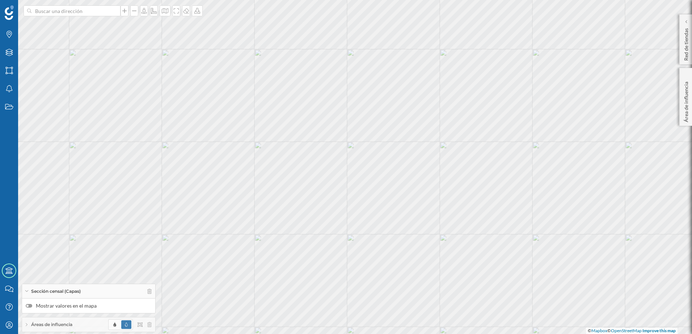
drag, startPoint x: 336, startPoint y: 158, endPoint x: 361, endPoint y: 206, distance: 54.9
click at [361, 206] on div "© Mapbox © OpenStreetMap Improve this map" at bounding box center [346, 167] width 692 height 334
drag, startPoint x: 358, startPoint y: 258, endPoint x: 411, endPoint y: 260, distance: 52.5
click at [411, 260] on div "© Mapbox © OpenStreetMap Improve this map" at bounding box center [346, 167] width 692 height 334
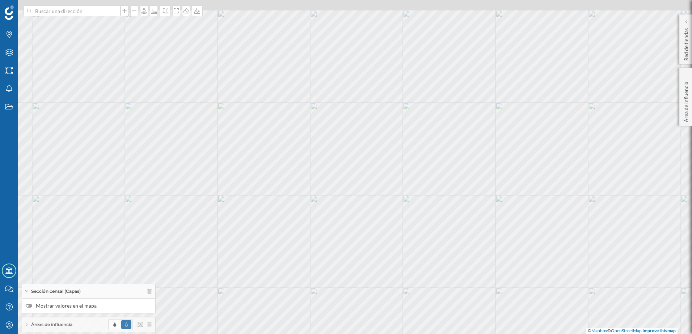
drag, startPoint x: 409, startPoint y: 232, endPoint x: 427, endPoint y: 255, distance: 29.2
click at [427, 255] on div "© Mapbox © OpenStreetMap Improve this map" at bounding box center [346, 167] width 692 height 334
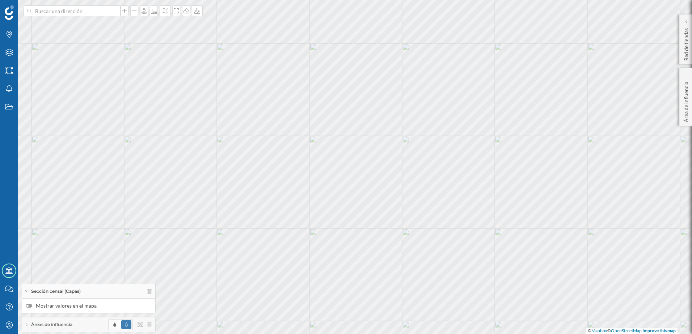
drag, startPoint x: 427, startPoint y: 255, endPoint x: 426, endPoint y: 289, distance: 33.3
click at [426, 289] on div "© Mapbox © OpenStreetMap Improve this map" at bounding box center [346, 167] width 692 height 334
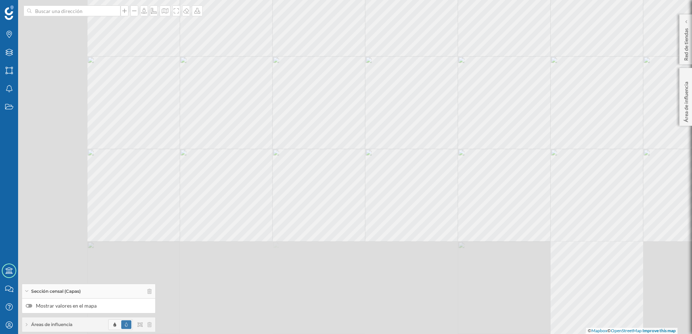
drag, startPoint x: 381, startPoint y: 284, endPoint x: 530, endPoint y: 111, distance: 227.3
click at [530, 111] on div "© Mapbox © OpenStreetMap Improve this map" at bounding box center [346, 167] width 692 height 334
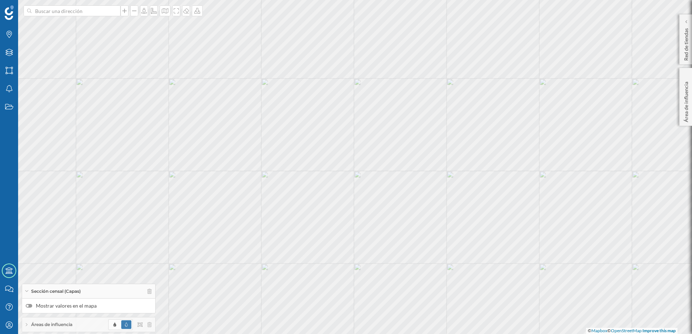
drag, startPoint x: 530, startPoint y: 111, endPoint x: 518, endPoint y: 133, distance: 24.8
click at [518, 133] on div "© Mapbox © OpenStreetMap Improve this map" at bounding box center [346, 167] width 692 height 334
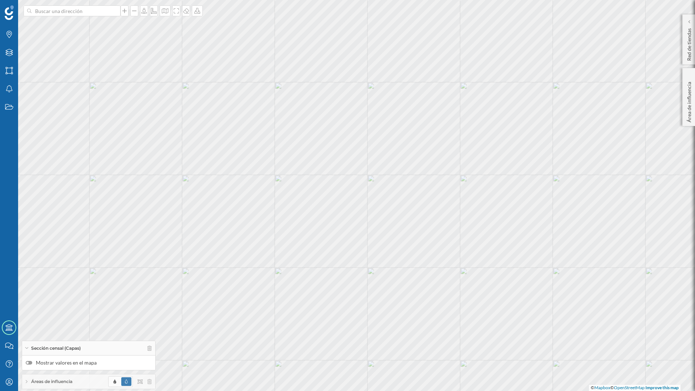
drag, startPoint x: 470, startPoint y: 186, endPoint x: 389, endPoint y: 161, distance: 84.3
click at [389, 161] on div "© Mapbox © OpenStreetMap Improve this map" at bounding box center [347, 195] width 695 height 391
click at [12, 55] on icon at bounding box center [8, 52] width 7 height 7
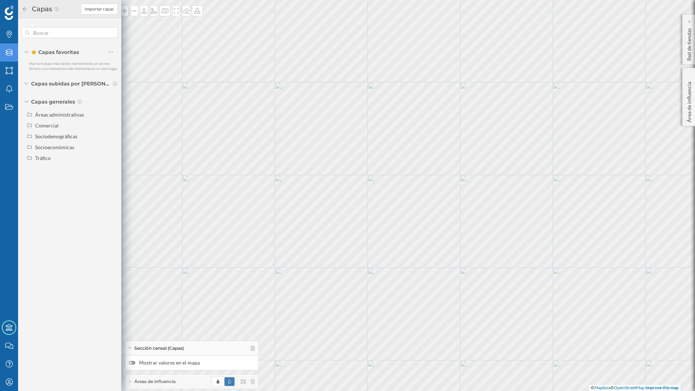
click at [12, 55] on icon at bounding box center [8, 52] width 7 height 7
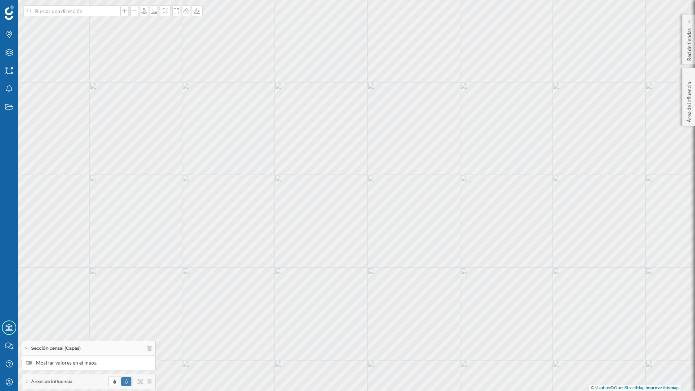
click at [29, 363] on div at bounding box center [29, 363] width 7 height 4
click at [0, 0] on input "Mostrar valores en el mapa" at bounding box center [0, 0] width 0 height 0
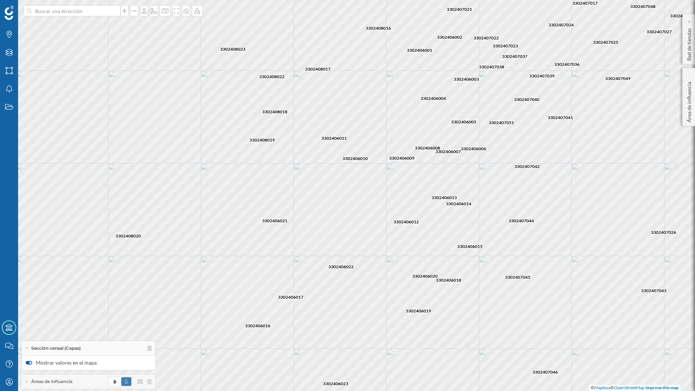
drag, startPoint x: 532, startPoint y: 347, endPoint x: 551, endPoint y: 335, distance: 22.1
click at [551, 335] on div "3302406007 3302406008 3302406011 3302406022 3302406020 3302406013 3302406006 33…" at bounding box center [347, 195] width 695 height 391
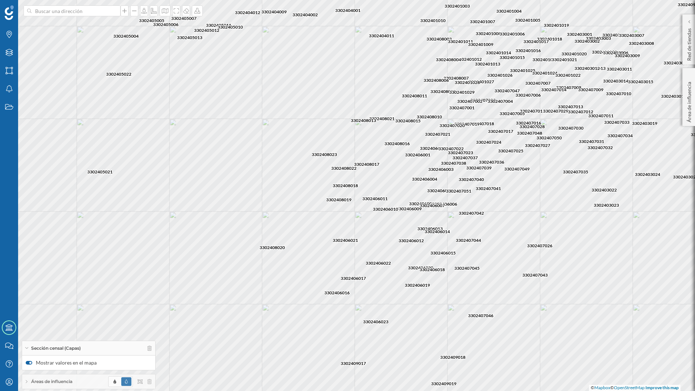
drag, startPoint x: 593, startPoint y: 344, endPoint x: 514, endPoint y: 306, distance: 86.9
click at [514, 306] on div "3302408019 3302408022 3302406007 3302408023 3302408017 3302408018 3302406008 33…" at bounding box center [347, 195] width 695 height 391
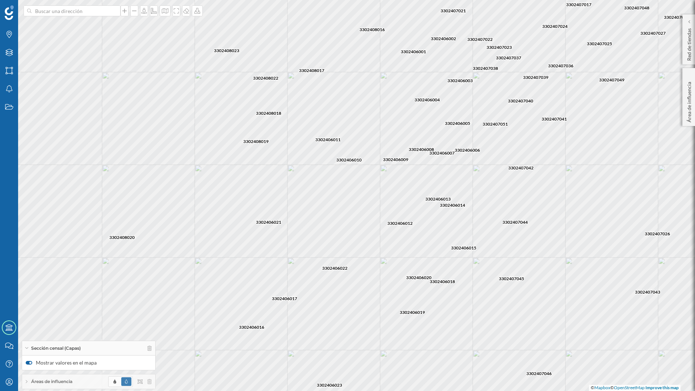
drag, startPoint x: 444, startPoint y: 305, endPoint x: 537, endPoint y: 354, distance: 104.5
click at [537, 354] on div "3302406007 3302406008 3302406011 3302406003 3302406004 3302406013 3302406006 33…" at bounding box center [347, 195] width 695 height 391
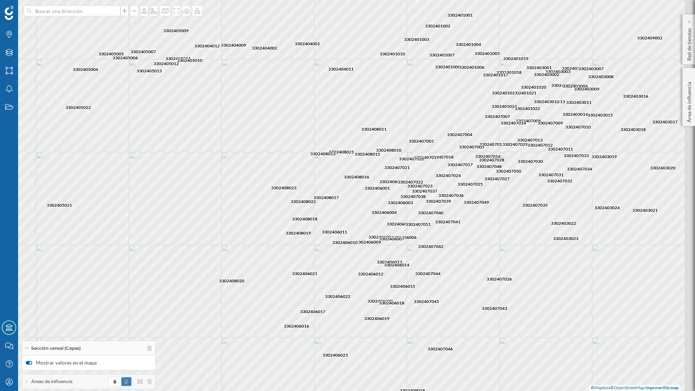
drag, startPoint x: 493, startPoint y: 298, endPoint x: 430, endPoint y: 306, distance: 63.9
click at [430, 306] on div "3302408019 3302408022 3302405021 3302408023 3302408017 3302408018 3302406011 33…" at bounding box center [347, 195] width 695 height 391
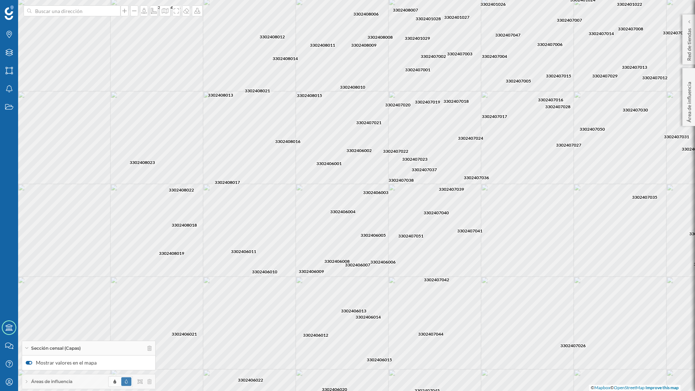
click at [33, 364] on label "Mostrar valores en el mapa" at bounding box center [89, 362] width 126 height 7
click at [0, 0] on input "Mostrar valores en el mapa" at bounding box center [0, 0] width 0 height 0
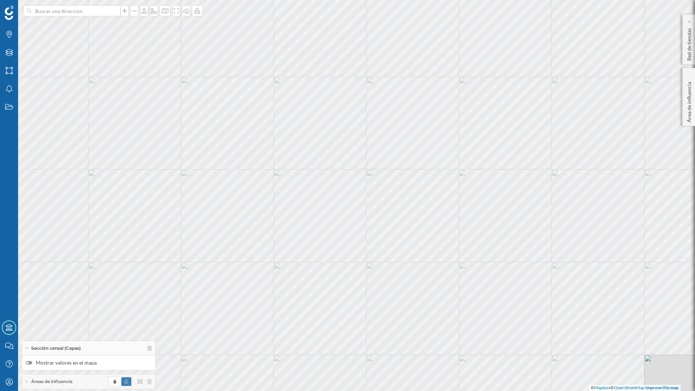
drag, startPoint x: 381, startPoint y: 285, endPoint x: 388, endPoint y: 265, distance: 21.2
click at [388, 265] on div "© Mapbox © OpenStreetMap Improve this map" at bounding box center [347, 195] width 695 height 391
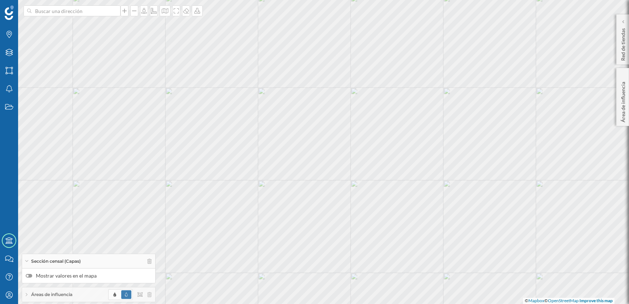
drag, startPoint x: 670, startPoint y: 0, endPoint x: 239, endPoint y: 7, distance: 431.3
click at [239, 7] on div "© Mapbox © OpenStreetMap Improve this map" at bounding box center [314, 152] width 629 height 304
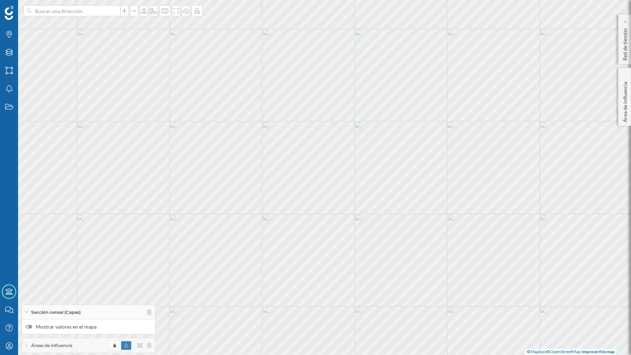
drag, startPoint x: 449, startPoint y: 181, endPoint x: 451, endPoint y: 193, distance: 12.1
click at [451, 193] on div "© Mapbox © OpenStreetMap Improve this map" at bounding box center [315, 177] width 631 height 355
click at [31, 328] on div at bounding box center [29, 327] width 7 height 4
click at [0, 0] on input "Mostrar valores en el mapa" at bounding box center [0, 0] width 0 height 0
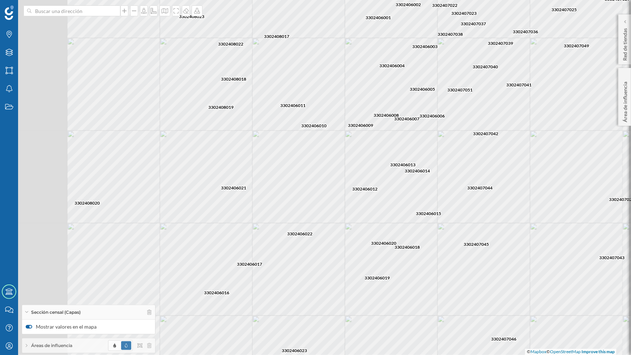
drag, startPoint x: 386, startPoint y: 258, endPoint x: 448, endPoint y: 233, distance: 67.3
click at [448, 233] on div "3302406007 3302406008 3302406011 3302406003 3302406004 3302406013 3302406006 33…" at bounding box center [315, 177] width 631 height 355
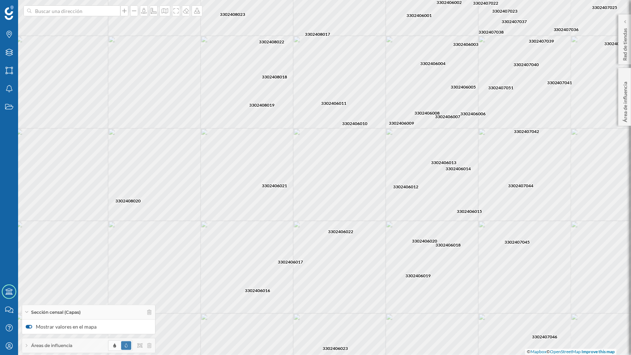
drag, startPoint x: 369, startPoint y: 256, endPoint x: 377, endPoint y: 255, distance: 7.4
click at [377, 255] on div "3302406007 3302406008 3302406011 3302406003 3302406004 3302406013 3302406006 33…" at bounding box center [315, 177] width 631 height 355
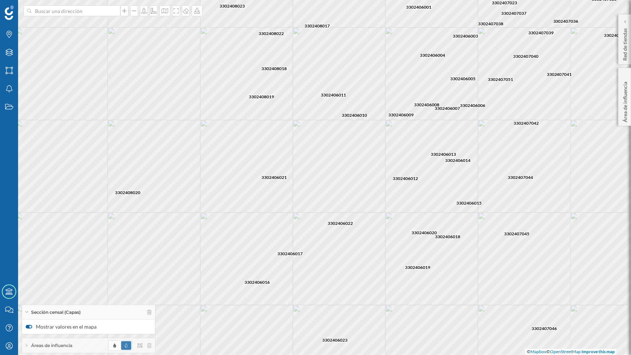
drag, startPoint x: 396, startPoint y: 257, endPoint x: 394, endPoint y: 249, distance: 8.2
click at [394, 249] on div "3302406007 3302406008 3302406011 3302406003 3302406004 3302406013 3302406006 33…" at bounding box center [315, 177] width 631 height 355
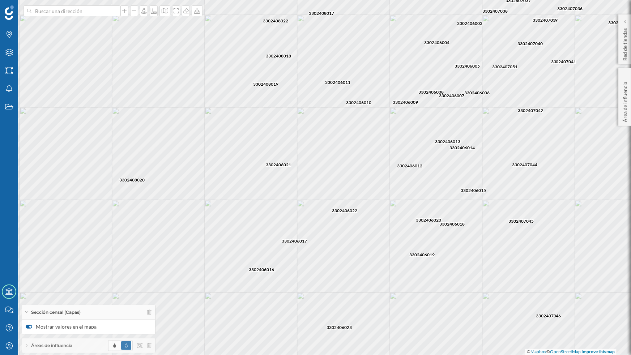
drag, startPoint x: 408, startPoint y: 262, endPoint x: 408, endPoint y: 251, distance: 11.2
click at [408, 251] on div "3302406007 3302406008 3302406011 3302406003 3302406004 3302406013 3302406006 33…" at bounding box center [315, 177] width 631 height 355
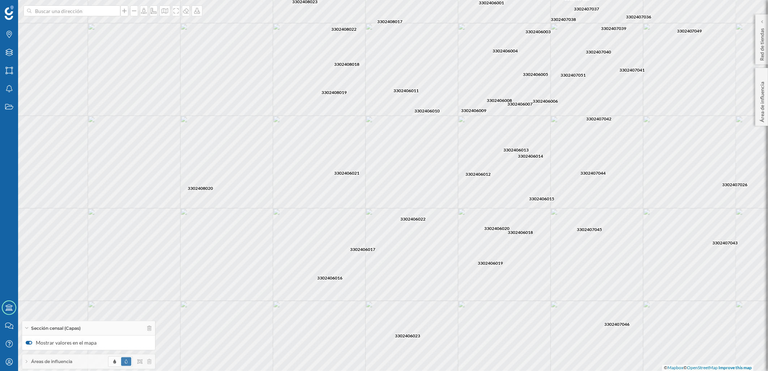
drag, startPoint x: 628, startPoint y: 0, endPoint x: 720, endPoint y: 304, distance: 317.5
click at [720, 304] on div "3302406007 3302406008 3302406011 3302406003 3302406004 3302406013 3302406006 33…" at bounding box center [384, 185] width 768 height 371
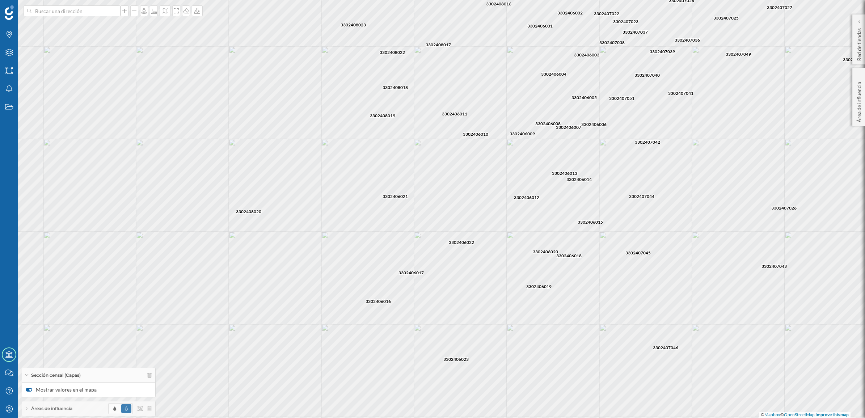
drag, startPoint x: 741, startPoint y: 0, endPoint x: 828, endPoint y: 360, distance: 370.8
click at [828, 360] on div "3302406007 3302406008 3302406011 3302406003 3302406004 3302406013 3302406006 33…" at bounding box center [432, 209] width 865 height 418
drag, startPoint x: 818, startPoint y: 344, endPoint x: 813, endPoint y: 345, distance: 5.1
click at [813, 345] on div "3302406007 3302406008 3302406011 3302406003 3302406004 3302406013 3302406006 33…" at bounding box center [432, 209] width 865 height 418
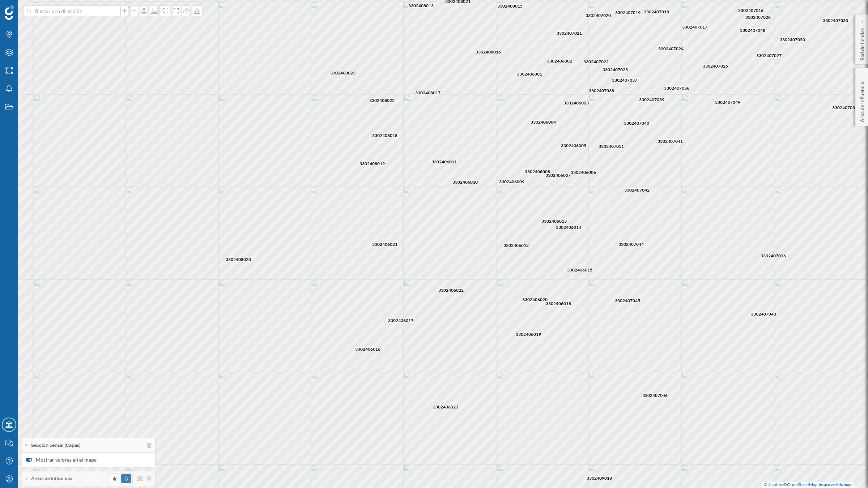
drag, startPoint x: 794, startPoint y: 397, endPoint x: 788, endPoint y: 409, distance: 14.1
click at [788, 409] on div "3302406007 3302406008 3302406011 3302406003 3302406004 3302406013 3302406006 33…" at bounding box center [434, 244] width 868 height 488
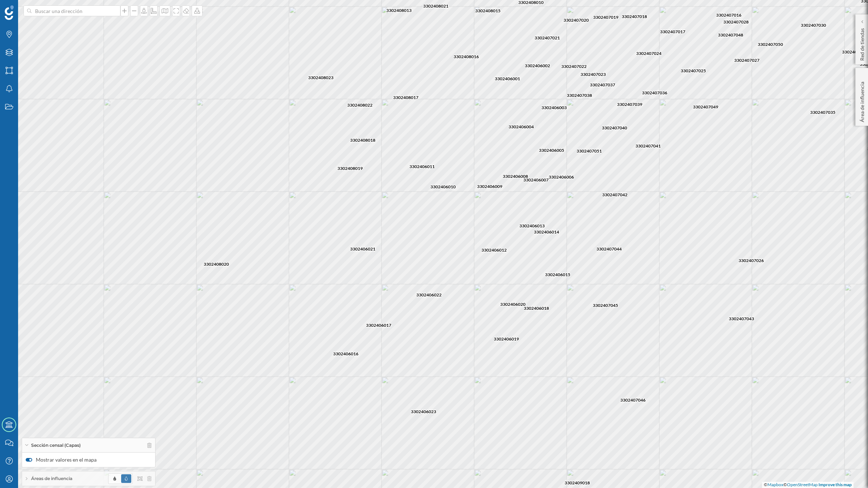
drag, startPoint x: 815, startPoint y: 411, endPoint x: 793, endPoint y: 416, distance: 22.6
click at [793, 416] on div "3302406007 3302406008 3302406011 3302406003 3302406004 3302406013 3302406006 33…" at bounding box center [434, 244] width 868 height 488
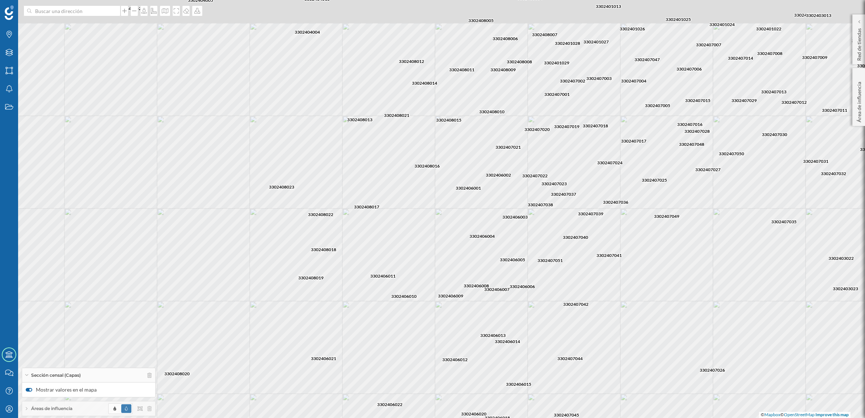
drag, startPoint x: 576, startPoint y: 212, endPoint x: 534, endPoint y: 373, distance: 166.3
click at [534, 373] on div "3302406007 3302406008 3302406011 3302406003 3302406004 3302406013 3302406006 33…" at bounding box center [432, 209] width 865 height 418
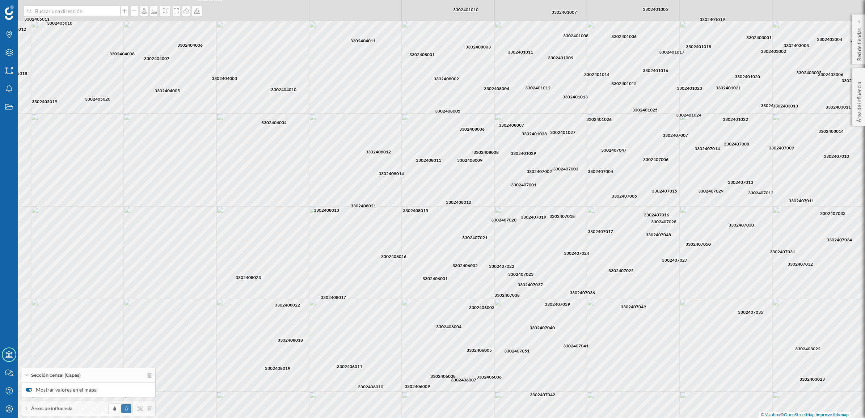
drag, startPoint x: 610, startPoint y: 299, endPoint x: 581, endPoint y: 373, distance: 79.4
click at [581, 373] on div "3302406007 3302406008 3302406011 3302406003 3302406004 3302406013 3302406006 33…" at bounding box center [432, 209] width 865 height 418
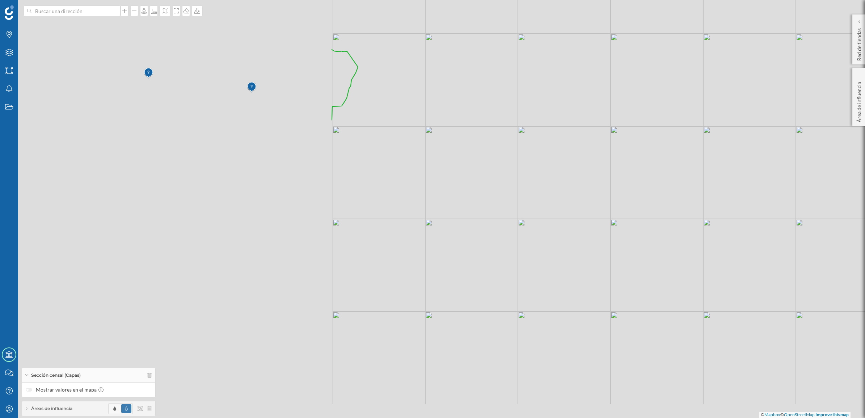
drag, startPoint x: 220, startPoint y: 233, endPoint x: 638, endPoint y: 152, distance: 425.7
click at [638, 152] on div "© Mapbox © OpenStreetMap Improve this map" at bounding box center [432, 209] width 865 height 418
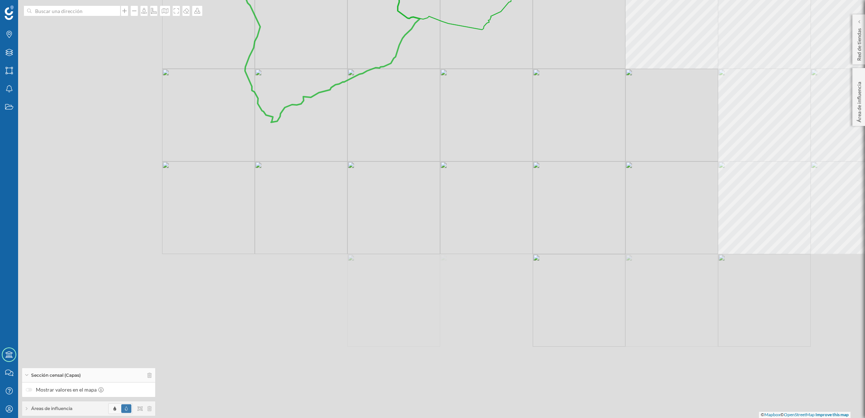
drag, startPoint x: 427, startPoint y: 223, endPoint x: 601, endPoint y: 88, distance: 220.4
click at [601, 88] on div "© Mapbox © OpenStreetMap Improve this map" at bounding box center [432, 209] width 865 height 418
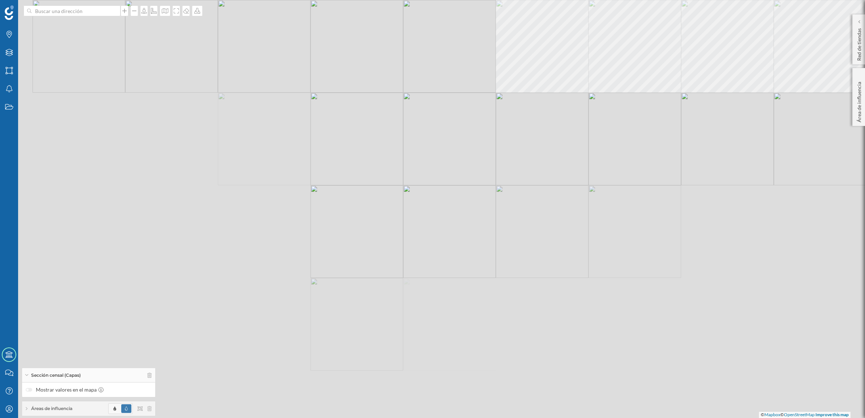
drag, startPoint x: 422, startPoint y: 192, endPoint x: 485, endPoint y: 26, distance: 177.9
click at [485, 26] on div "© Mapbox © OpenStreetMap Improve this map" at bounding box center [432, 209] width 865 height 418
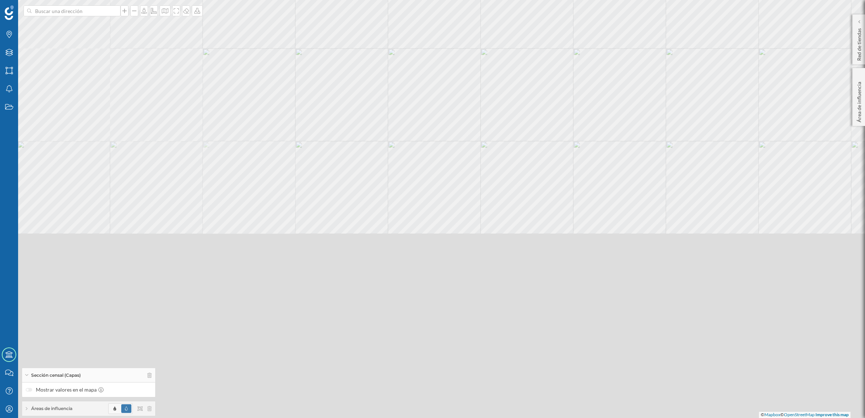
drag, startPoint x: 356, startPoint y: 302, endPoint x: 421, endPoint y: 66, distance: 245.4
click at [421, 66] on div "© Mapbox © OpenStreetMap Improve this map" at bounding box center [432, 209] width 865 height 418
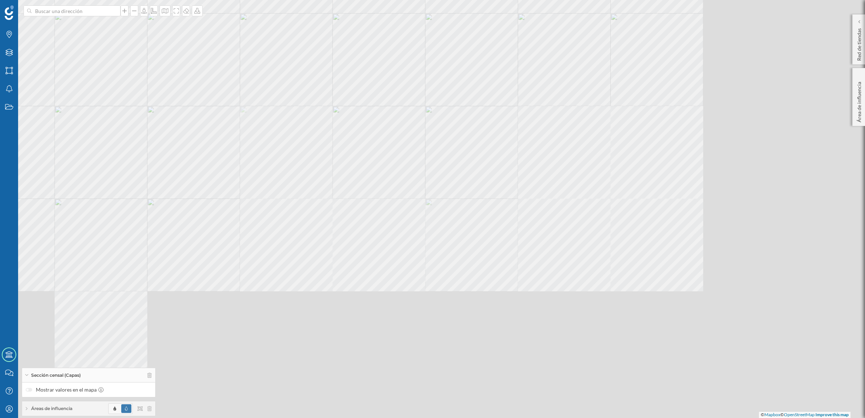
drag, startPoint x: 494, startPoint y: 237, endPoint x: 253, endPoint y: 109, distance: 272.5
click at [253, 109] on div "© Mapbox © OpenStreetMap Improve this map" at bounding box center [432, 209] width 865 height 418
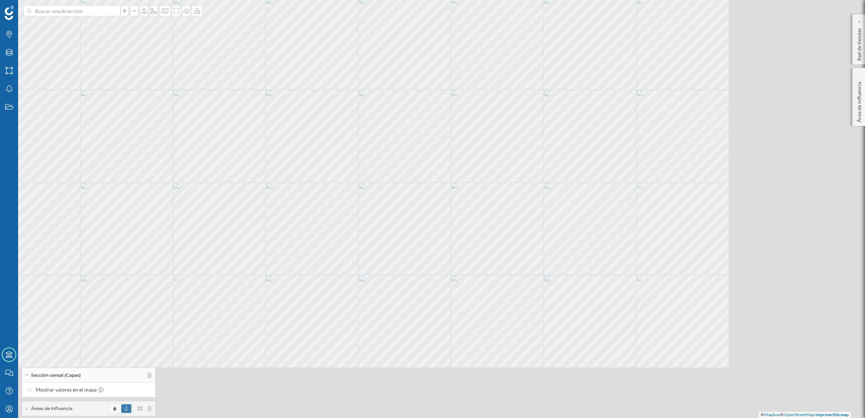
drag, startPoint x: 331, startPoint y: 230, endPoint x: 172, endPoint y: 121, distance: 192.9
click at [172, 121] on div "© Mapbox © OpenStreetMap Improve this map" at bounding box center [432, 209] width 865 height 418
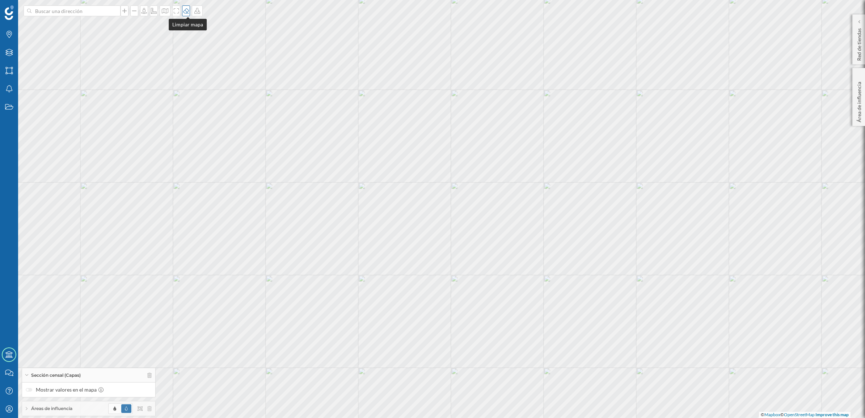
click at [186, 16] on div at bounding box center [186, 10] width 8 height 11
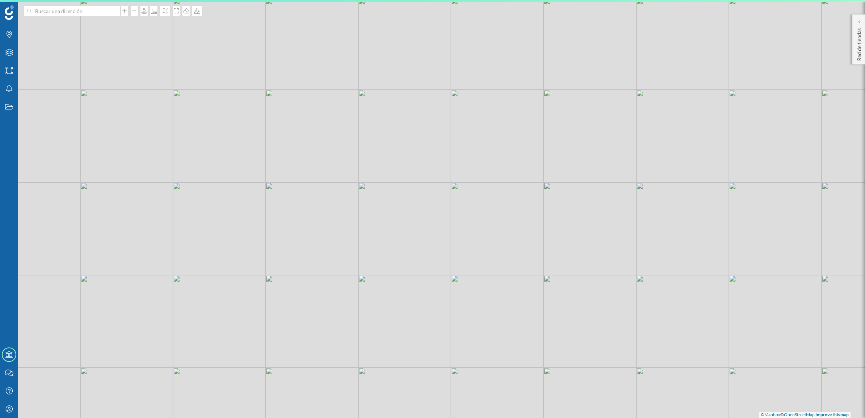
drag, startPoint x: 298, startPoint y: 222, endPoint x: 495, endPoint y: 123, distance: 220.0
click at [495, 123] on div "© Mapbox © OpenStreetMap Improve this map" at bounding box center [432, 209] width 865 height 418
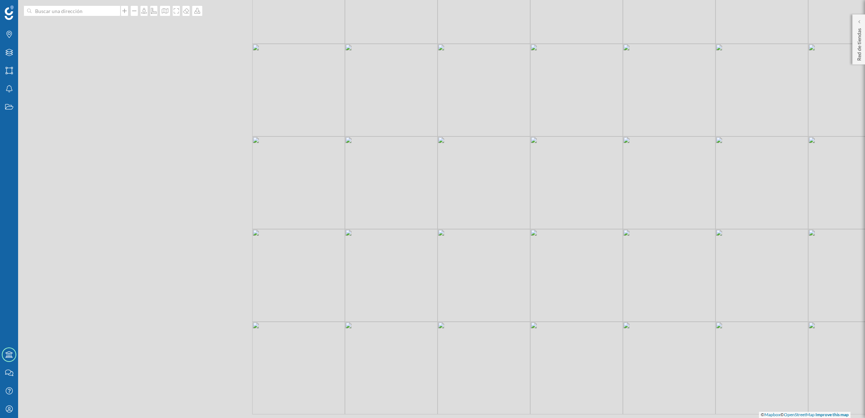
drag, startPoint x: 328, startPoint y: 229, endPoint x: 635, endPoint y: 136, distance: 320.3
click at [635, 136] on div "© Mapbox © OpenStreetMap Improve this map" at bounding box center [432, 209] width 865 height 418
drag, startPoint x: 321, startPoint y: 192, endPoint x: 376, endPoint y: 87, distance: 119.3
click at [376, 87] on div "© Mapbox © OpenStreetMap Improve this map" at bounding box center [432, 209] width 865 height 418
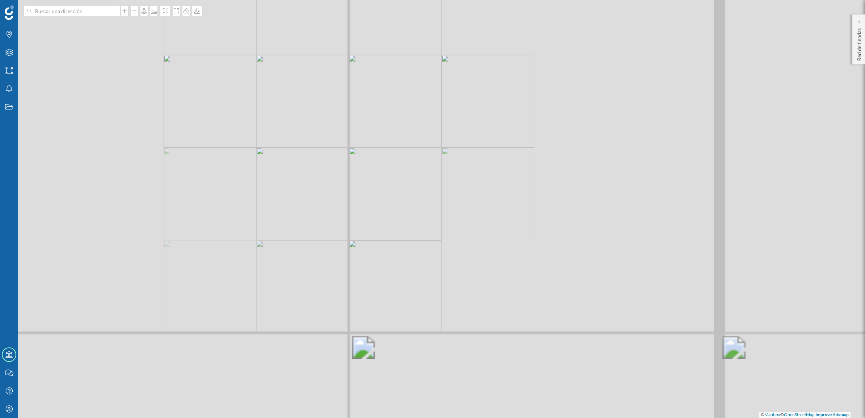
drag, startPoint x: 311, startPoint y: 338, endPoint x: 104, endPoint y: 178, distance: 261.8
click at [252, 259] on div "© Mapbox © OpenStreetMap Improve this map" at bounding box center [432, 209] width 865 height 418
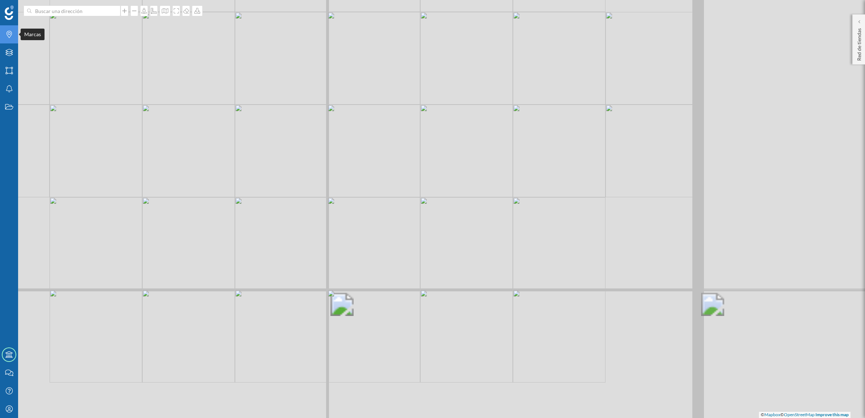
click at [12, 35] on icon "Marcas" at bounding box center [9, 34] width 9 height 7
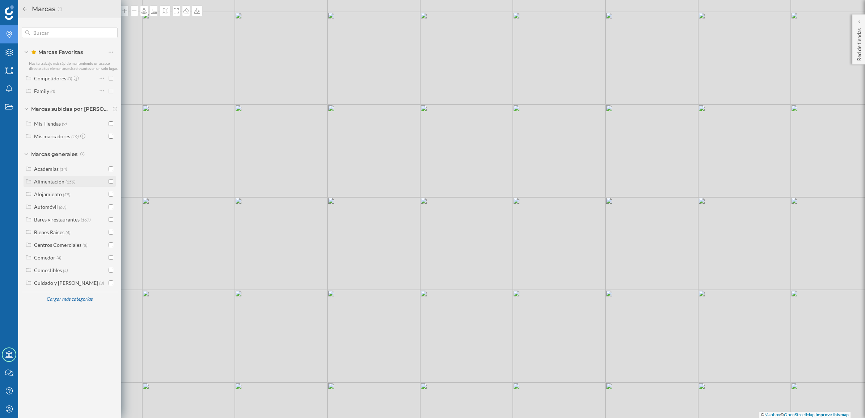
click at [111, 182] on input "checkbox" at bounding box center [111, 181] width 5 height 5
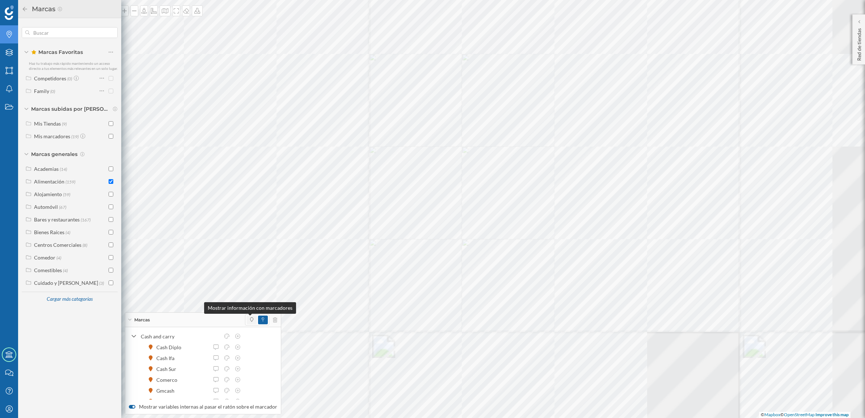
click at [248, 315] on span at bounding box center [251, 319] width 10 height 9
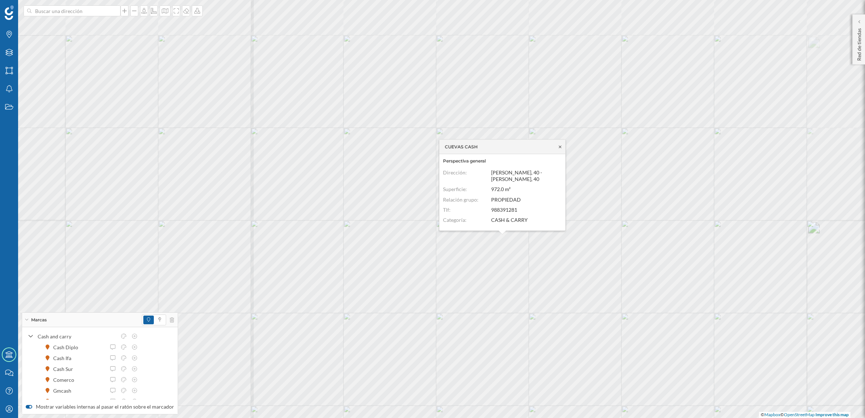
click at [561, 145] on icon at bounding box center [559, 146] width 5 height 4
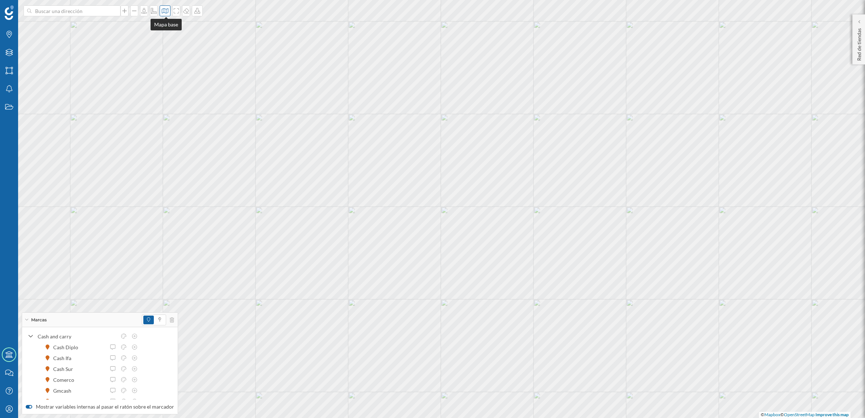
click at [167, 11] on icon at bounding box center [164, 11] width 7 height 6
click at [232, 104] on div at bounding box center [230, 101] width 5 height 25
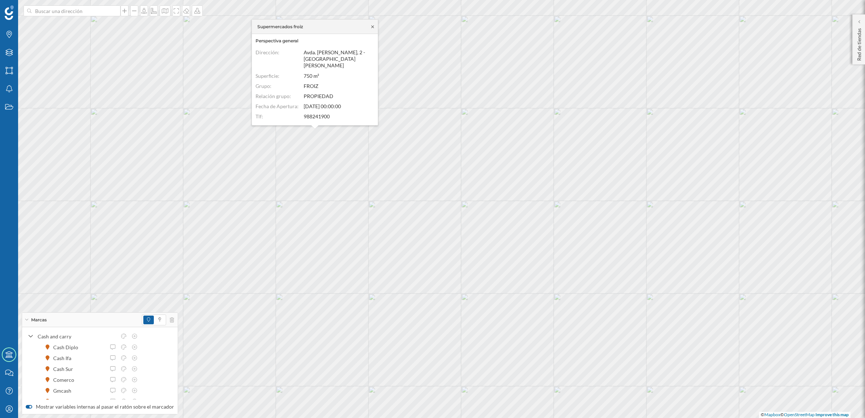
click at [374, 28] on icon at bounding box center [372, 27] width 5 height 4
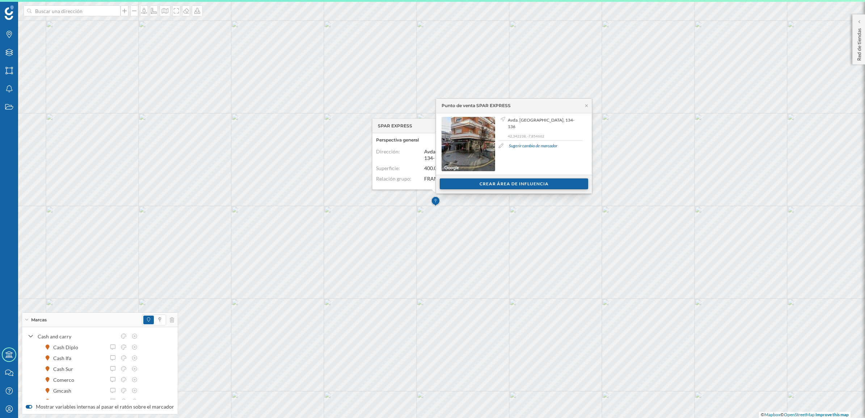
click at [497, 186] on div "Crear área de influencia" at bounding box center [514, 183] width 148 height 11
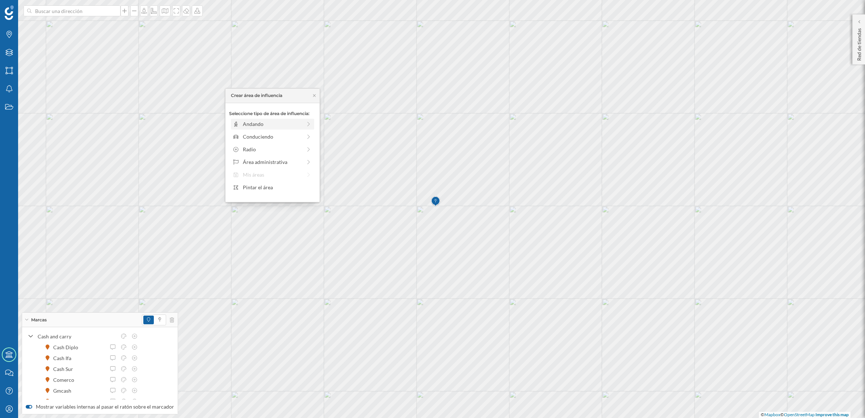
click at [259, 127] on div "Andando" at bounding box center [272, 124] width 59 height 8
drag, startPoint x: 238, startPoint y: 134, endPoint x: 247, endPoint y: 136, distance: 9.2
click at [247, 136] on div at bounding box center [246, 133] width 7 height 7
click at [274, 174] on div "Crear área de influencia" at bounding box center [272, 175] width 87 height 11
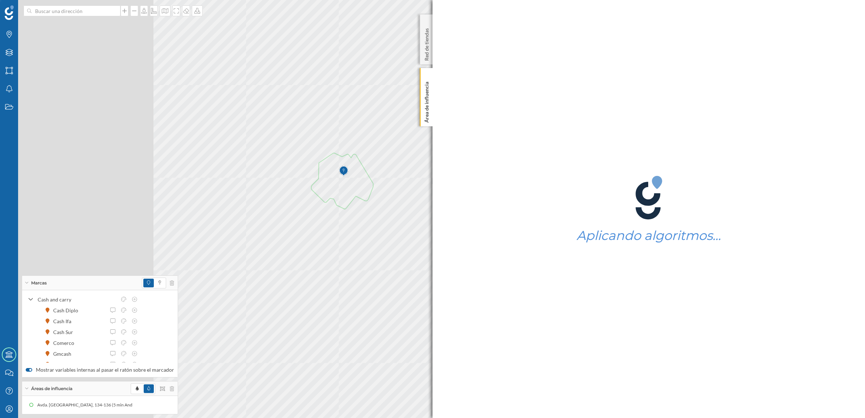
click at [464, 260] on div "Marcas Capas Áreas Notificaciones Estados Academy Contacta con nosotros Centro …" at bounding box center [432, 209] width 865 height 418
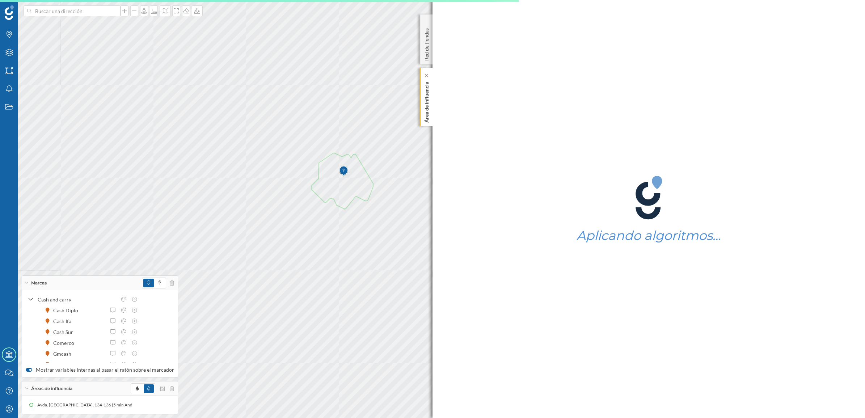
click at [426, 107] on p "Área de influencia" at bounding box center [426, 101] width 7 height 44
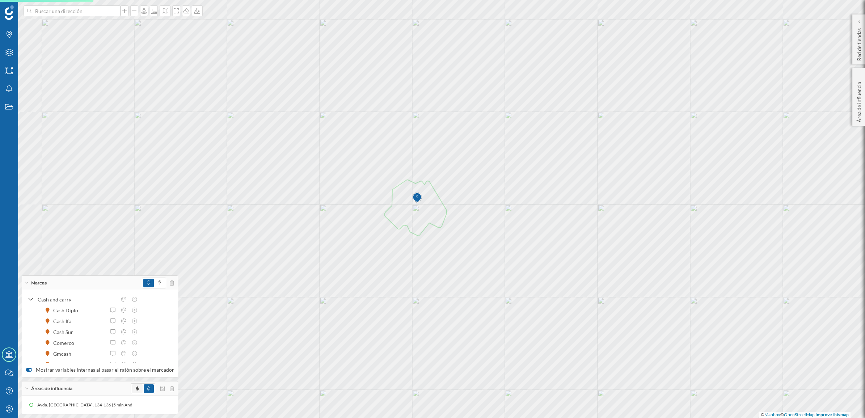
click at [132, 388] on span at bounding box center [137, 388] width 10 height 9
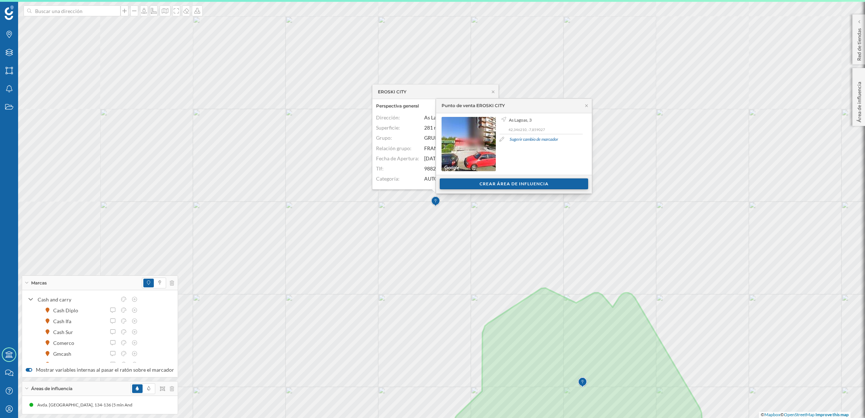
click at [473, 185] on div "Crear área de influencia" at bounding box center [514, 183] width 148 height 11
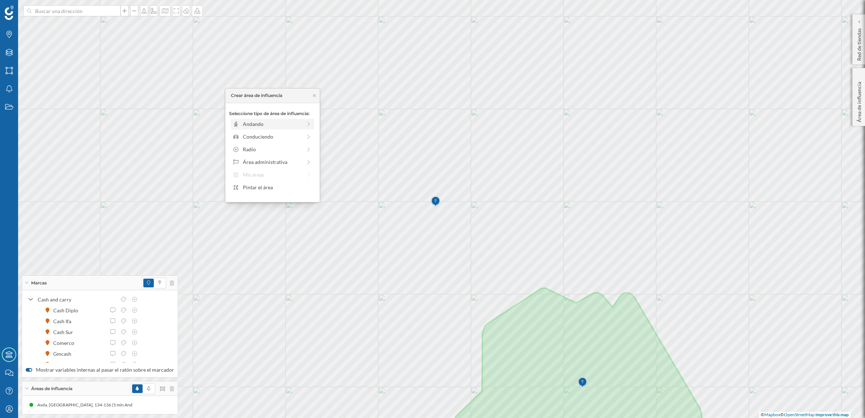
click at [258, 124] on div "Andando" at bounding box center [272, 124] width 59 height 8
drag, startPoint x: 0, startPoint y: 0, endPoint x: 247, endPoint y: 132, distance: 280.1
click at [247, 132] on div at bounding box center [246, 133] width 7 height 7
click at [279, 174] on div "Crear área de influencia" at bounding box center [272, 175] width 87 height 11
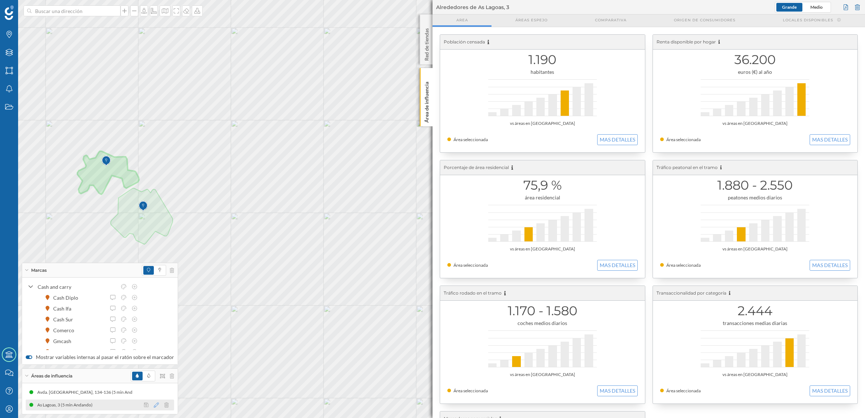
click at [154, 403] on icon at bounding box center [156, 404] width 5 height 5
click at [116, 342] on div at bounding box center [115, 342] width 7 height 7
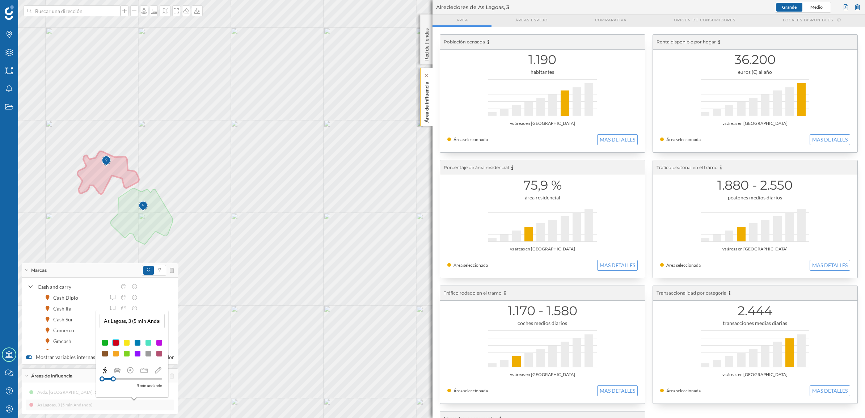
click at [425, 113] on p "Área de influencia" at bounding box center [426, 101] width 7 height 44
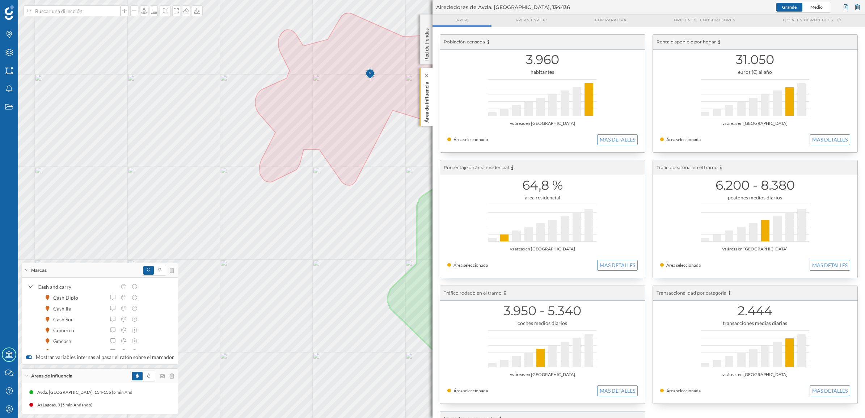
click at [426, 113] on p "Área de influencia" at bounding box center [426, 101] width 7 height 44
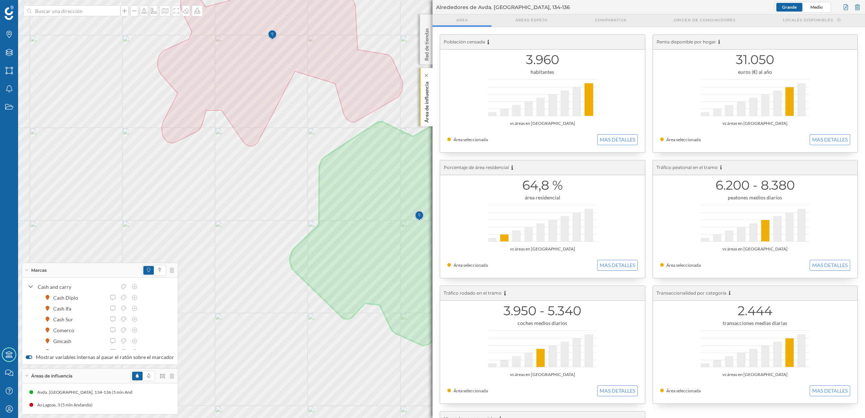
click at [428, 117] on p "Área de influencia" at bounding box center [426, 101] width 7 height 44
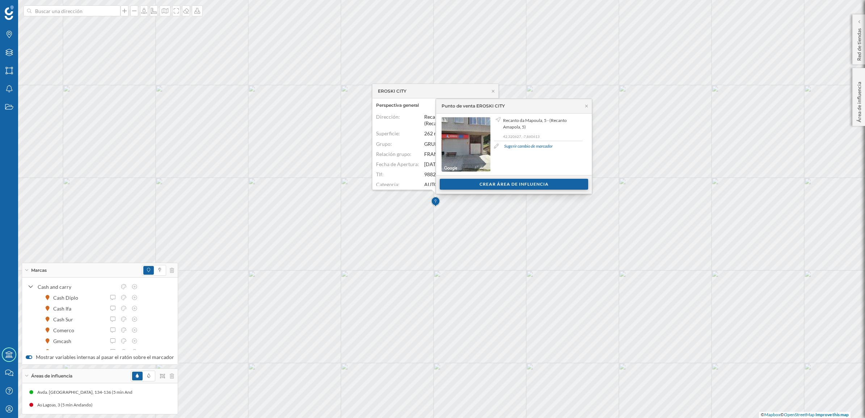
click at [477, 186] on div "Crear área de influencia" at bounding box center [514, 184] width 148 height 11
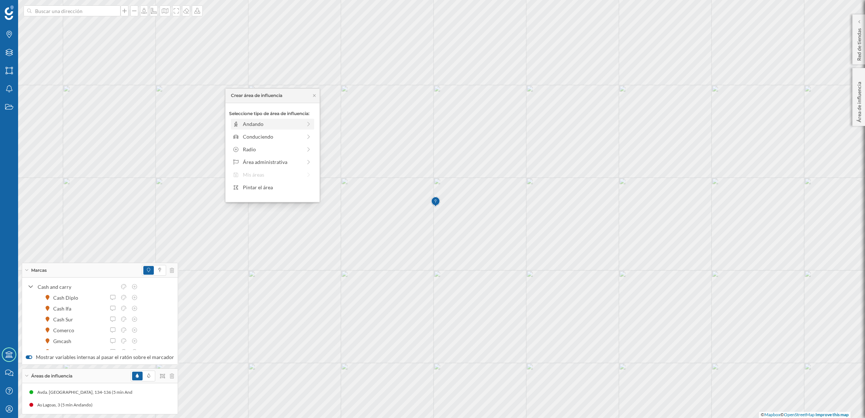
click at [265, 124] on div "Andando" at bounding box center [272, 124] width 59 height 8
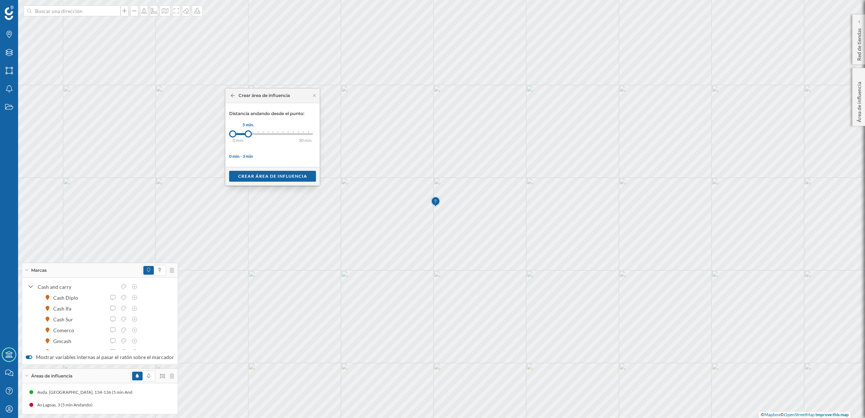
drag, startPoint x: 240, startPoint y: 133, endPoint x: 248, endPoint y: 133, distance: 8.3
click at [248, 133] on div at bounding box center [248, 133] width 7 height 7
click at [283, 175] on div "Crear área de influencia" at bounding box center [272, 175] width 87 height 11
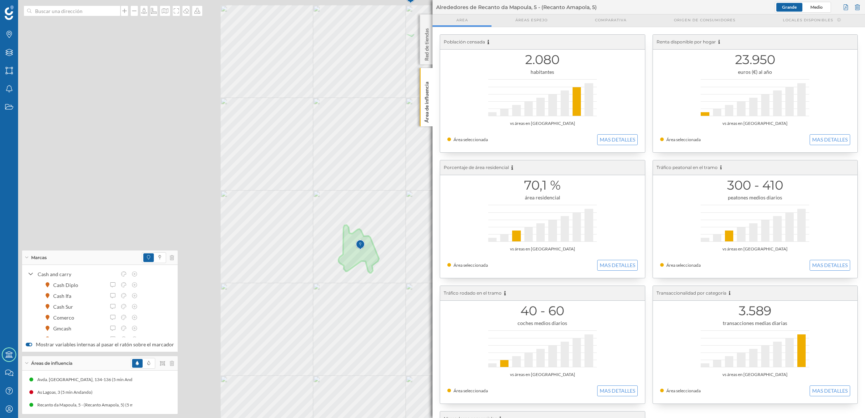
click at [442, 270] on div "Marcas Capas Áreas Notificaciones Estados Academy Contacta con nosotros Centro …" at bounding box center [432, 209] width 865 height 418
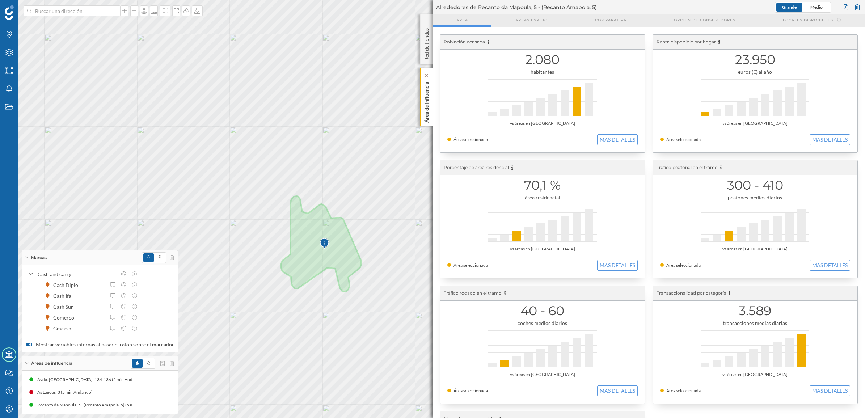
click at [427, 117] on p "Área de influencia" at bounding box center [426, 101] width 7 height 44
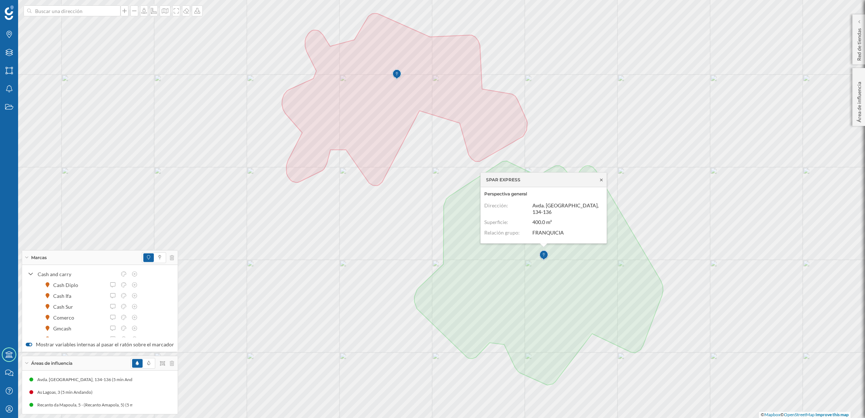
click at [603, 182] on icon at bounding box center [600, 180] width 5 height 4
